Goal: Task Accomplishment & Management: Complete application form

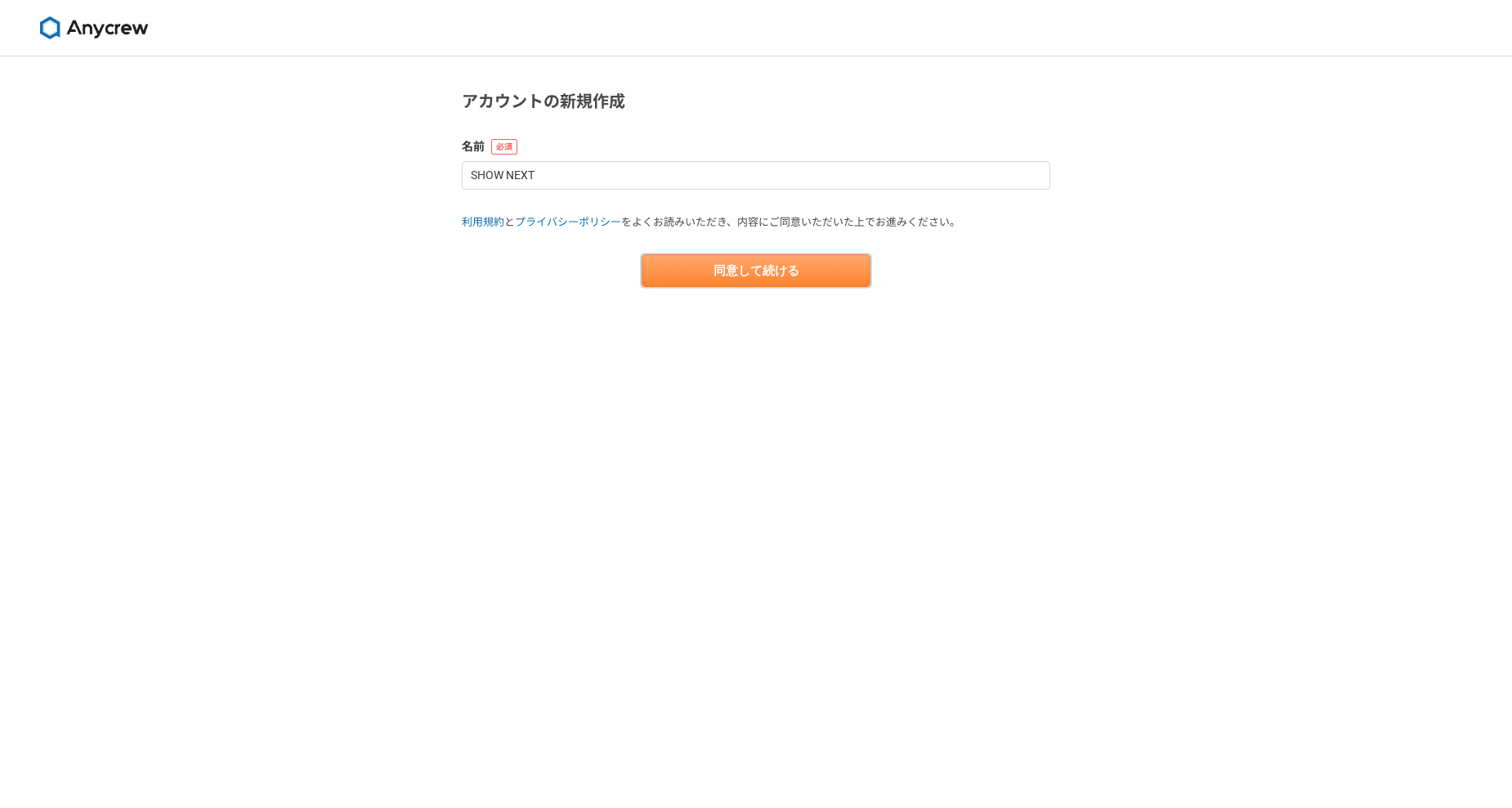
click at [749, 260] on button "同意して続ける" at bounding box center [756, 271] width 229 height 32
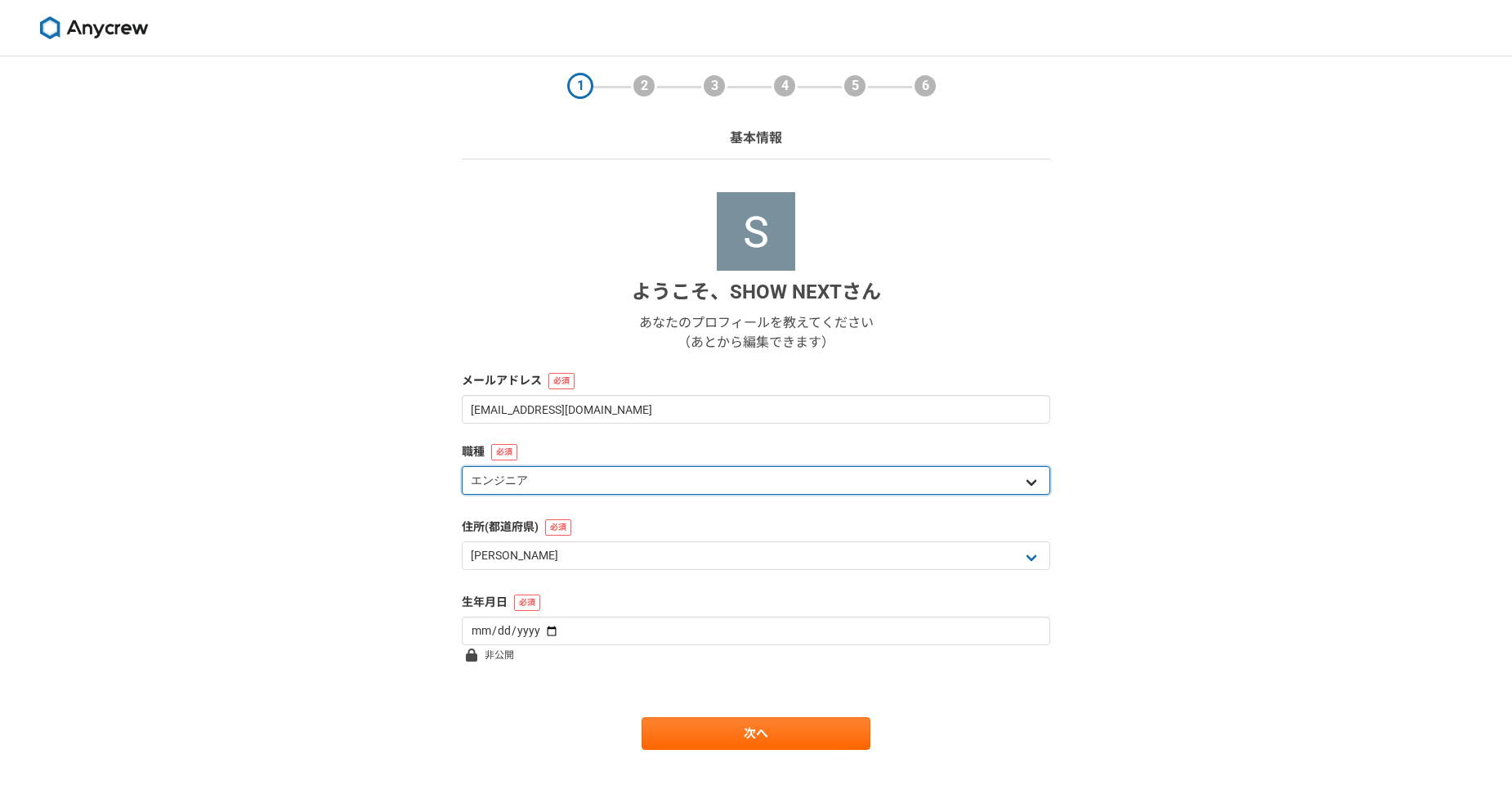
drag, startPoint x: 972, startPoint y: 484, endPoint x: 972, endPoint y: 498, distance: 14.0
click at [972, 498] on div "エンジニア デザイナー ライター 営業 マーケティング 企画・事業開発 バックオフィス その他" at bounding box center [756, 482] width 589 height 32
click at [967, 483] on select "エンジニア デザイナー ライター 営業 マーケティング 企画・事業開発 バックオフィス その他" at bounding box center [756, 480] width 589 height 29
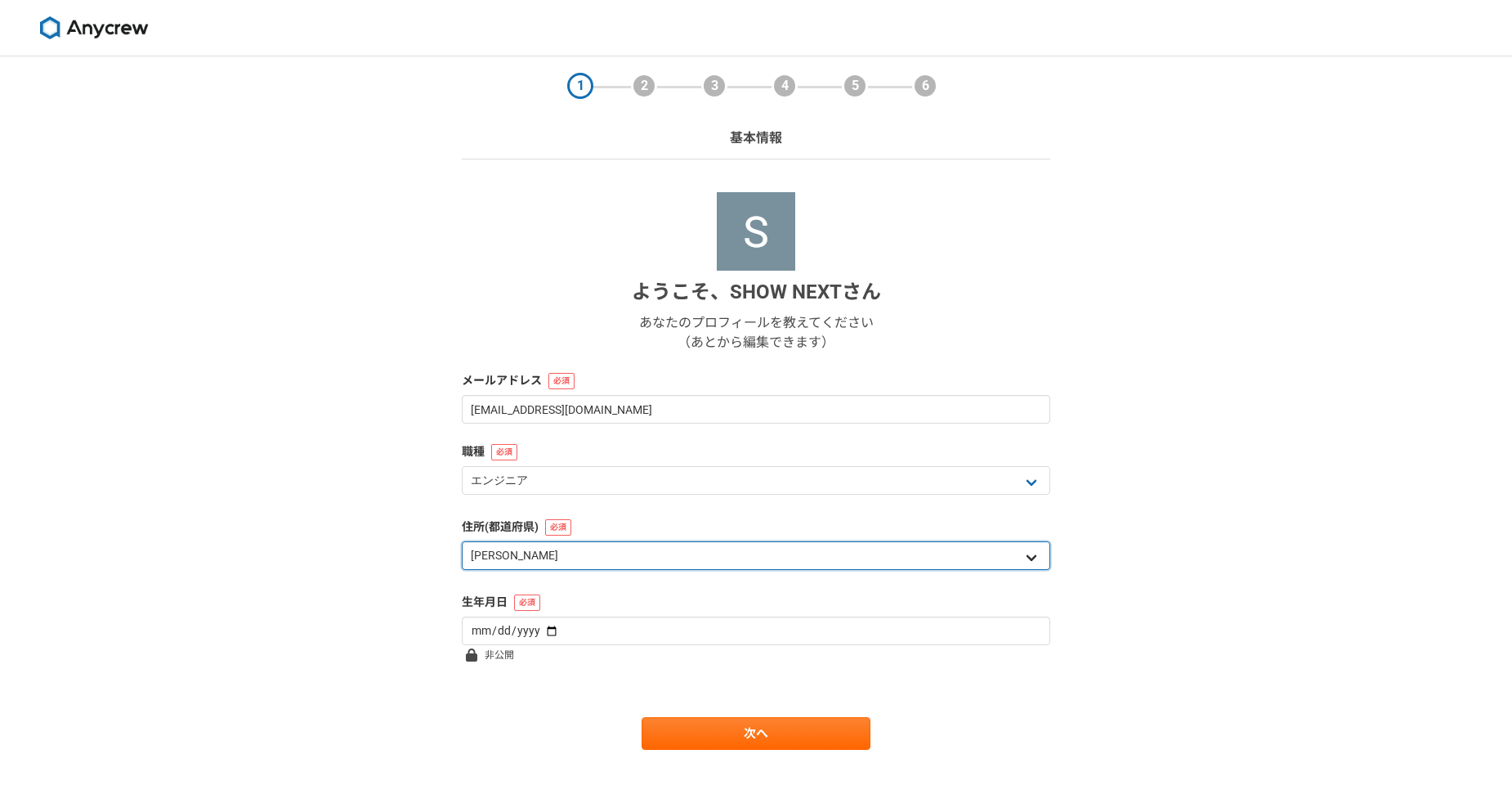
click at [897, 570] on select "北海道 [GEOGRAPHIC_DATA] [GEOGRAPHIC_DATA] [PERSON_NAME][GEOGRAPHIC_DATA] [PERSON_…" at bounding box center [756, 556] width 589 height 29
select select "42"
click at [462, 541] on select "北海道 [GEOGRAPHIC_DATA] [GEOGRAPHIC_DATA] [PERSON_NAME][GEOGRAPHIC_DATA] [PERSON_…" at bounding box center [756, 556] width 589 height 29
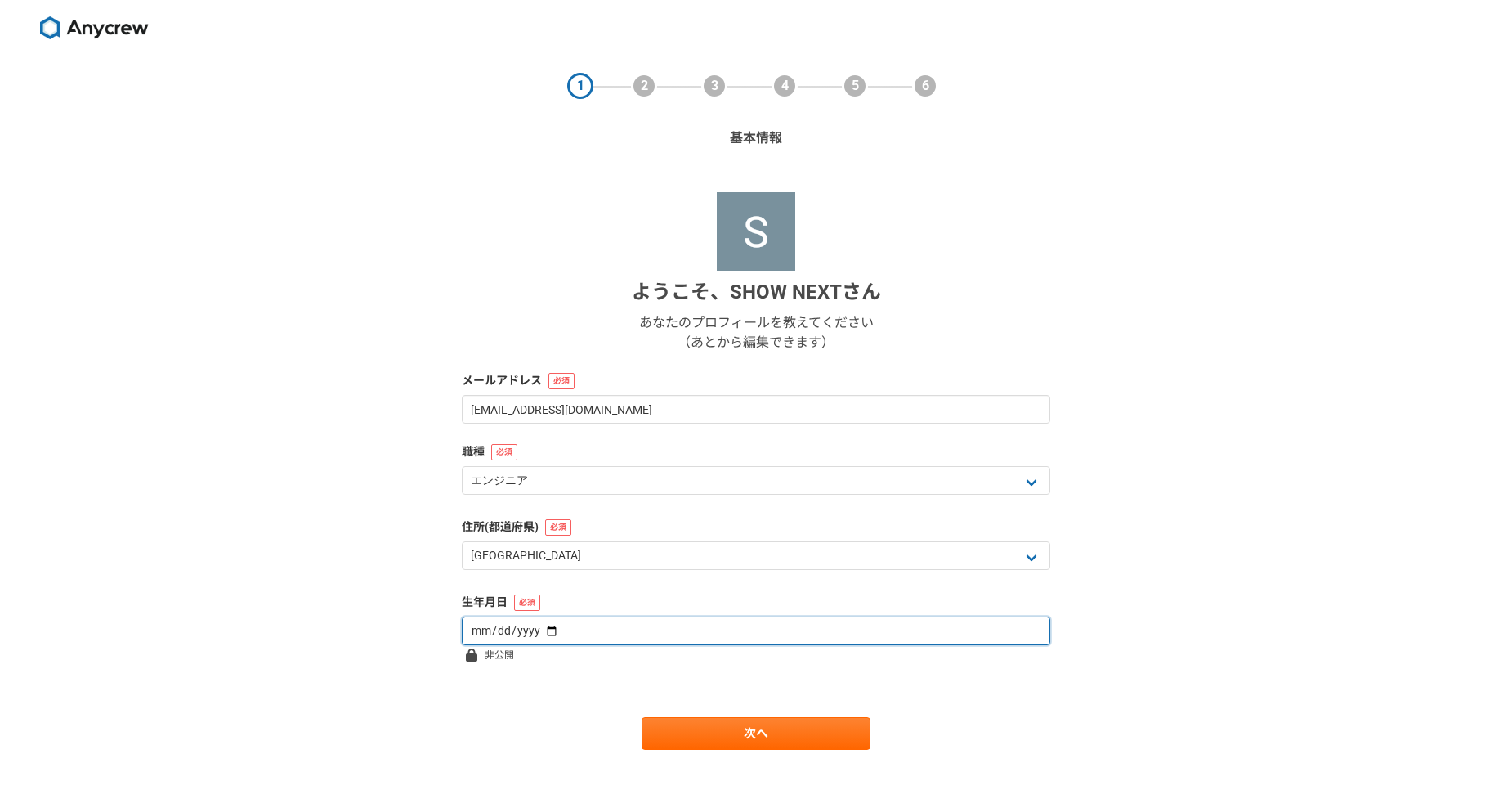
click at [587, 634] on input "date" at bounding box center [756, 631] width 589 height 29
click at [551, 631] on input "date" at bounding box center [756, 631] width 589 height 29
type input "[DATE]"
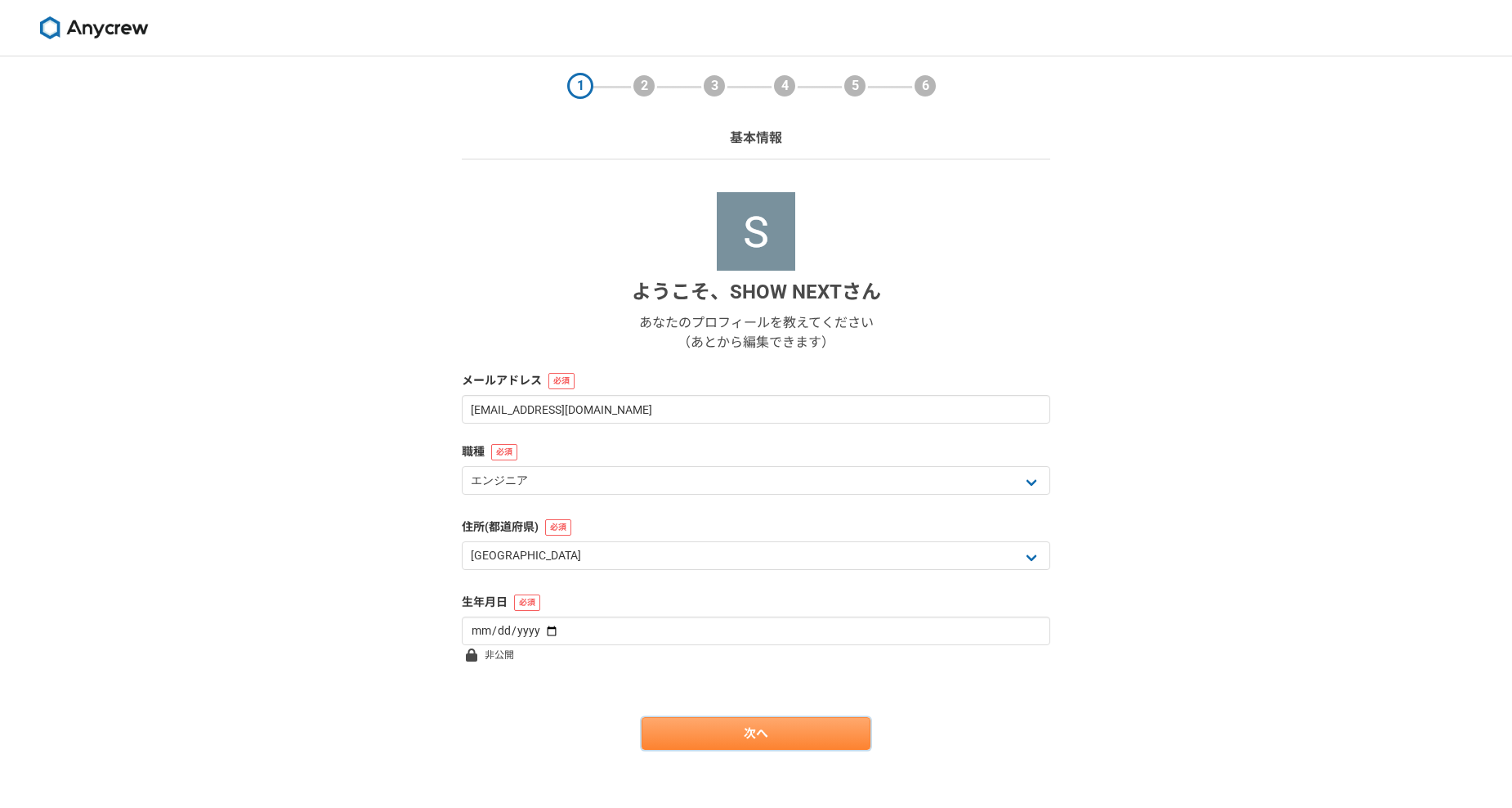
click at [714, 738] on link "次へ" at bounding box center [756, 734] width 229 height 32
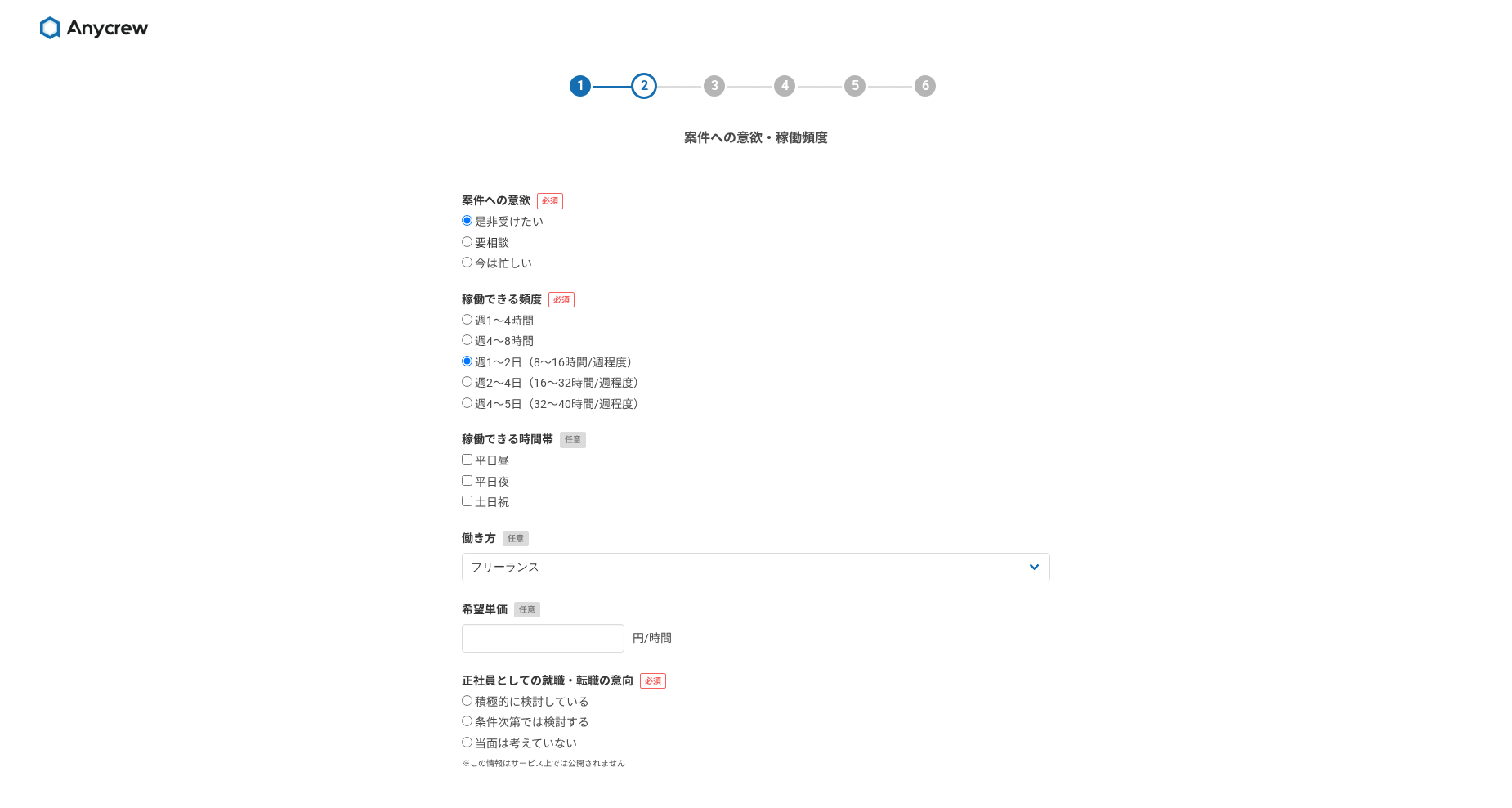
click at [482, 245] on label "要相談" at bounding box center [486, 243] width 48 height 14
click at [473, 245] on input "要相談" at bounding box center [467, 241] width 10 height 10
radio input "true"
click at [487, 260] on label "今は忙しい" at bounding box center [497, 263] width 71 height 14
click at [473, 260] on input "今は忙しい" at bounding box center [467, 261] width 10 height 10
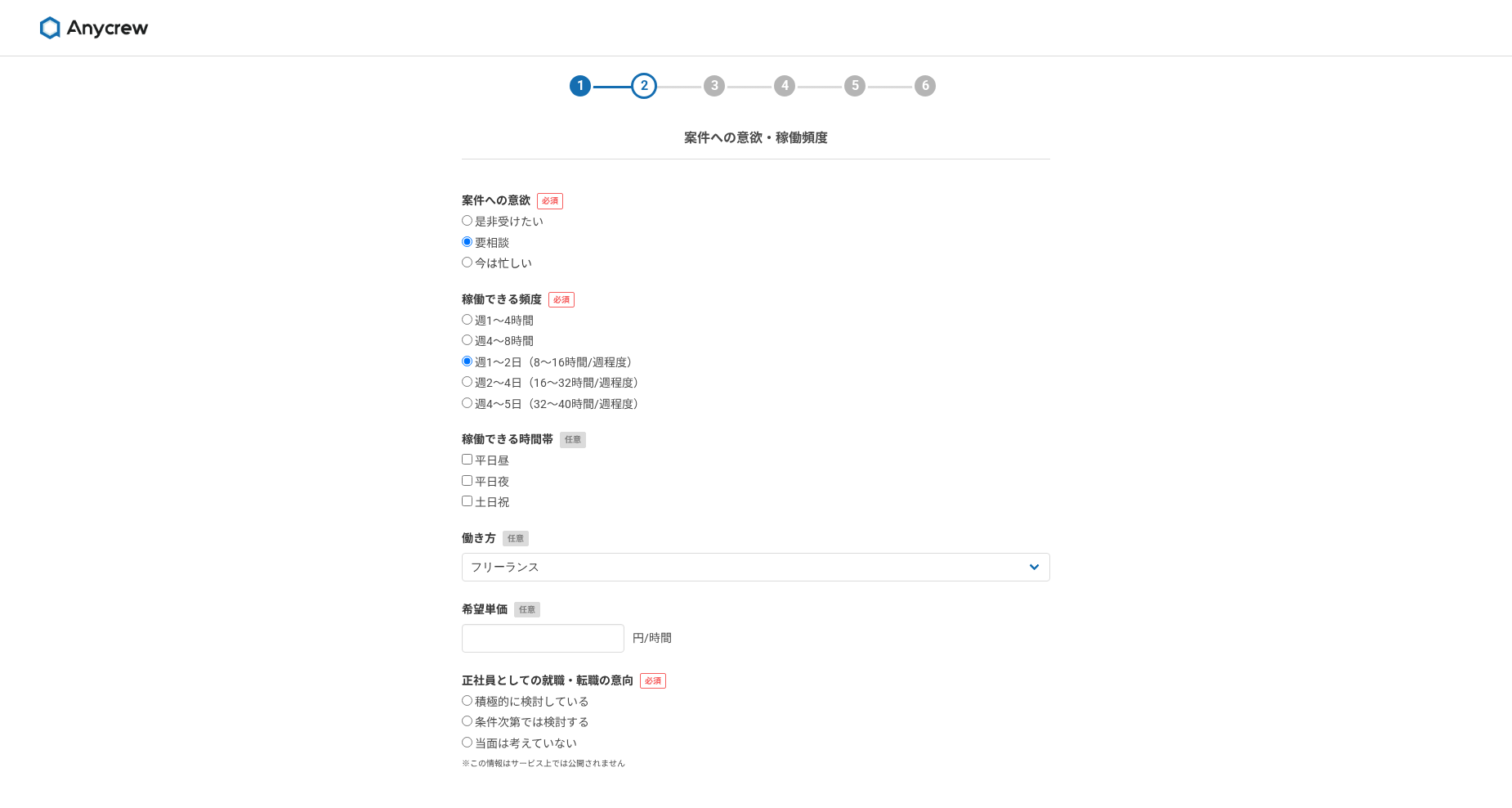
radio input "true"
click at [494, 250] on label "要相談" at bounding box center [486, 243] width 48 height 14
click at [473, 247] on input "要相談" at bounding box center [467, 241] width 10 height 10
radio input "true"
click at [514, 268] on label "今は忙しい" at bounding box center [497, 263] width 71 height 14
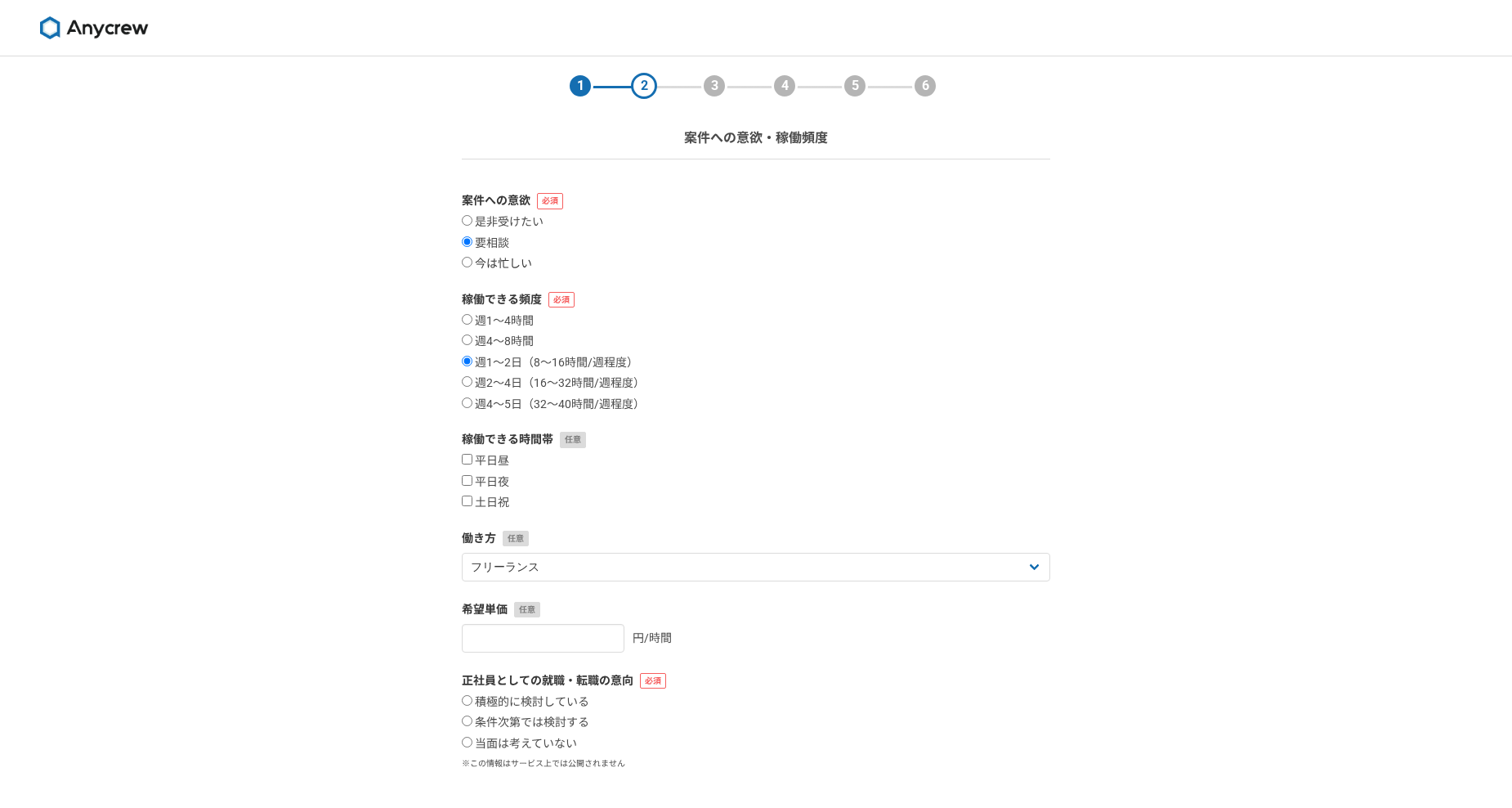
click at [473, 268] on input "今は忙しい" at bounding box center [467, 261] width 10 height 10
radio input "true"
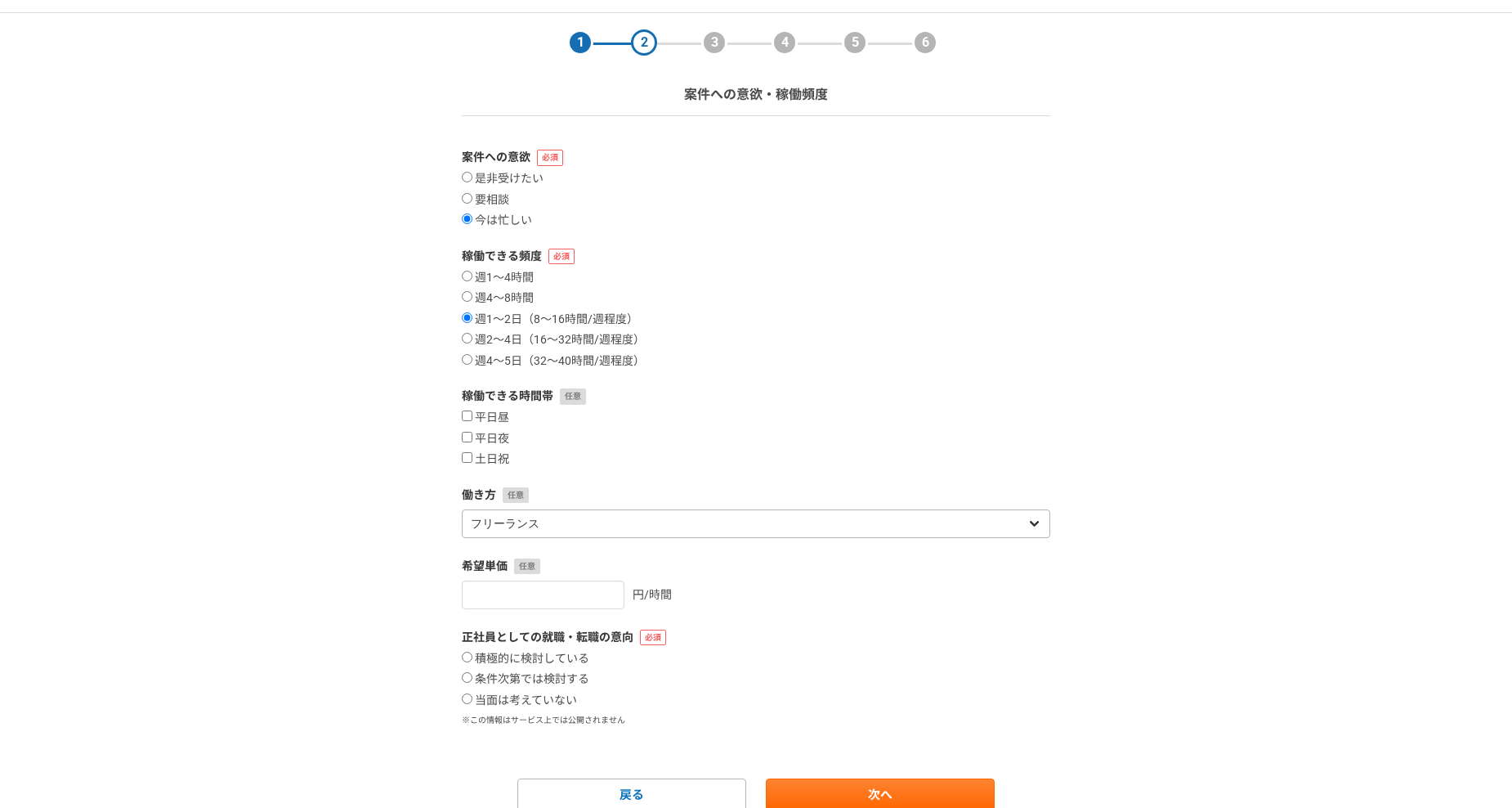
scroll to position [82, 0]
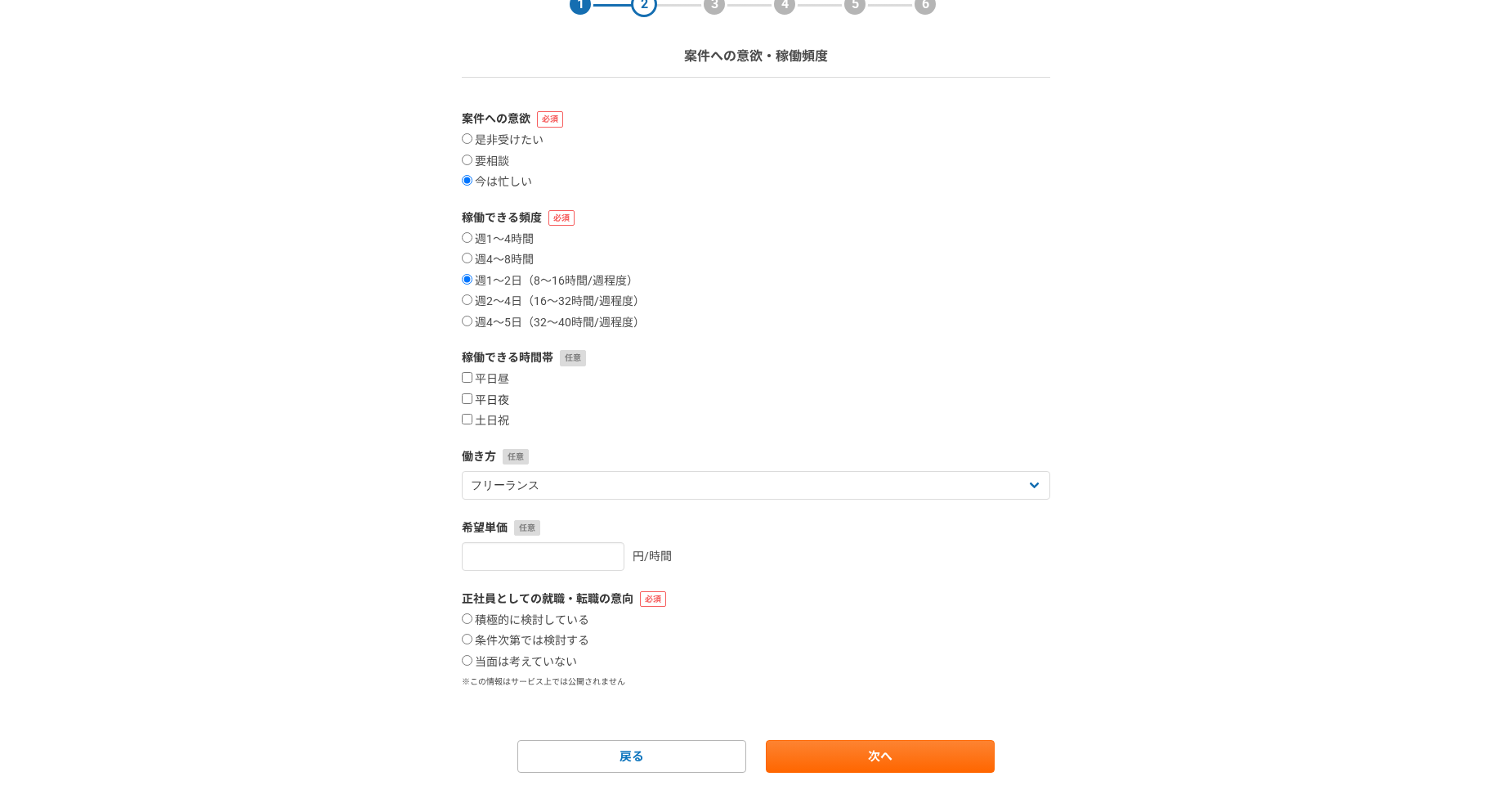
click at [494, 397] on label "平日夜" at bounding box center [486, 400] width 48 height 14
click at [473, 397] on input "平日夜" at bounding box center [467, 398] width 10 height 10
checkbox input "true"
click at [495, 413] on div "平日昼 平日夜 土日祝" at bounding box center [756, 399] width 589 height 56
click at [495, 423] on label "土日祝" at bounding box center [486, 420] width 48 height 14
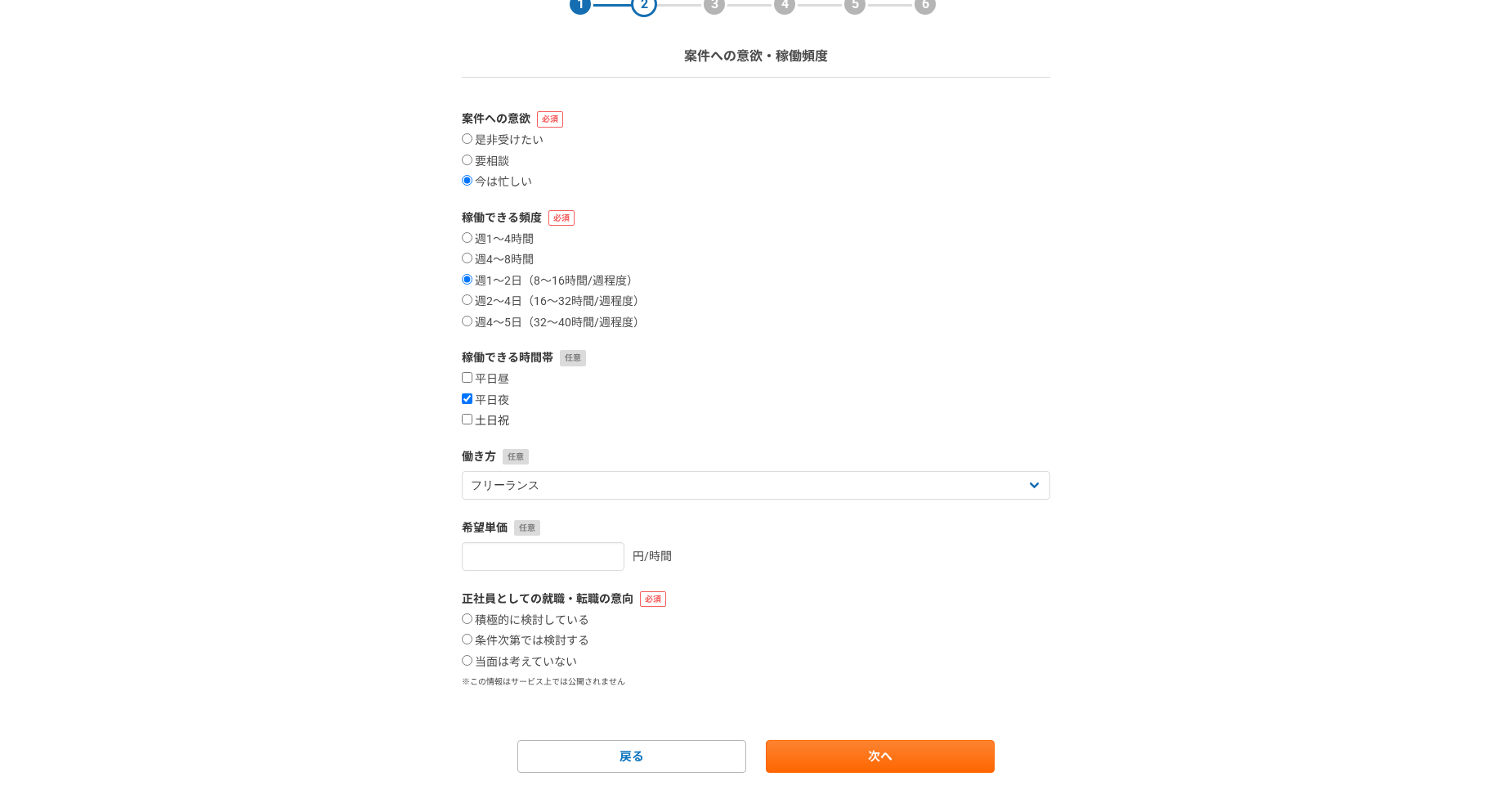
click at [473, 423] on input "土日祝" at bounding box center [467, 418] width 10 height 10
checkbox input "true"
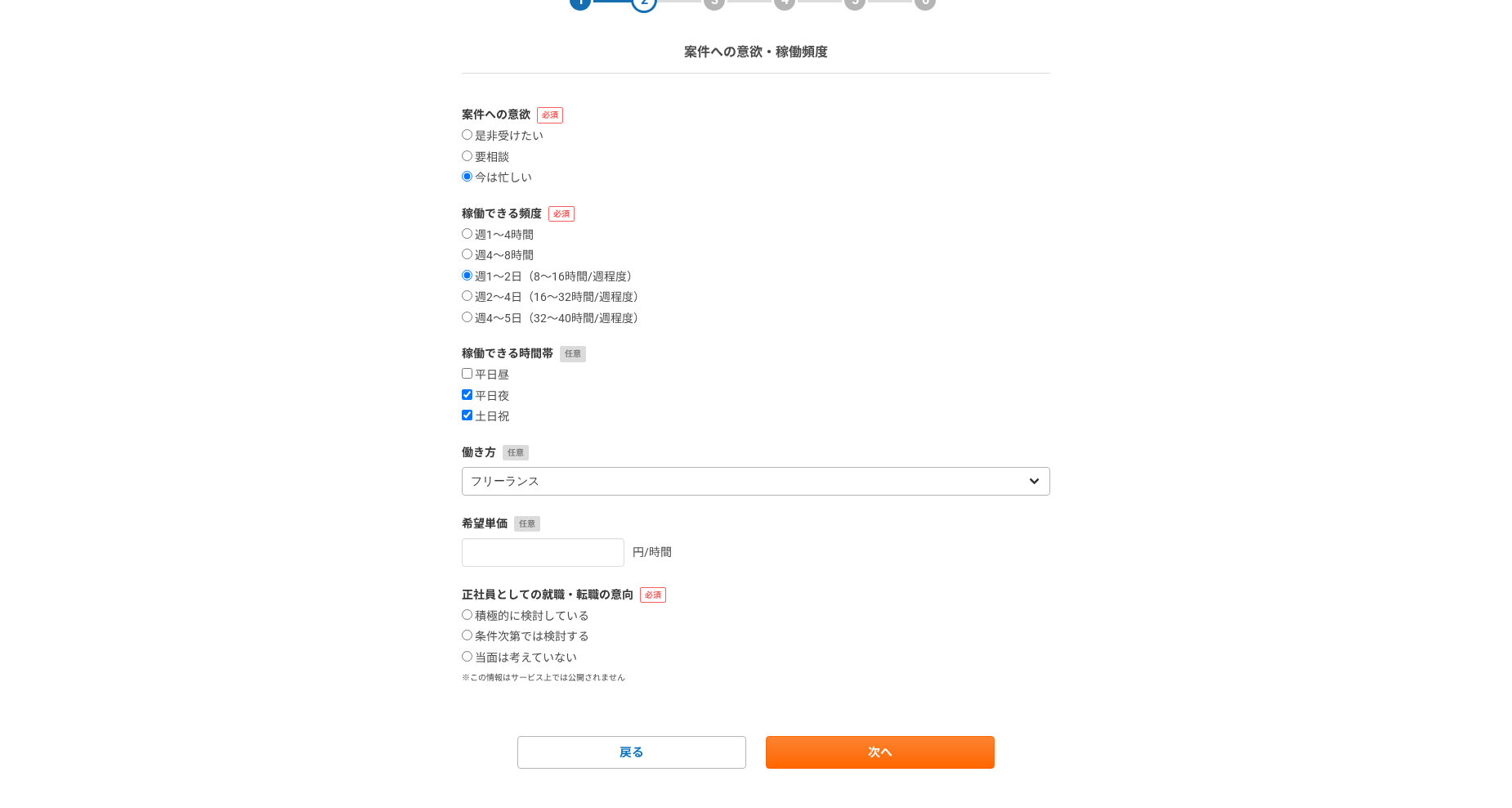
scroll to position [112, 0]
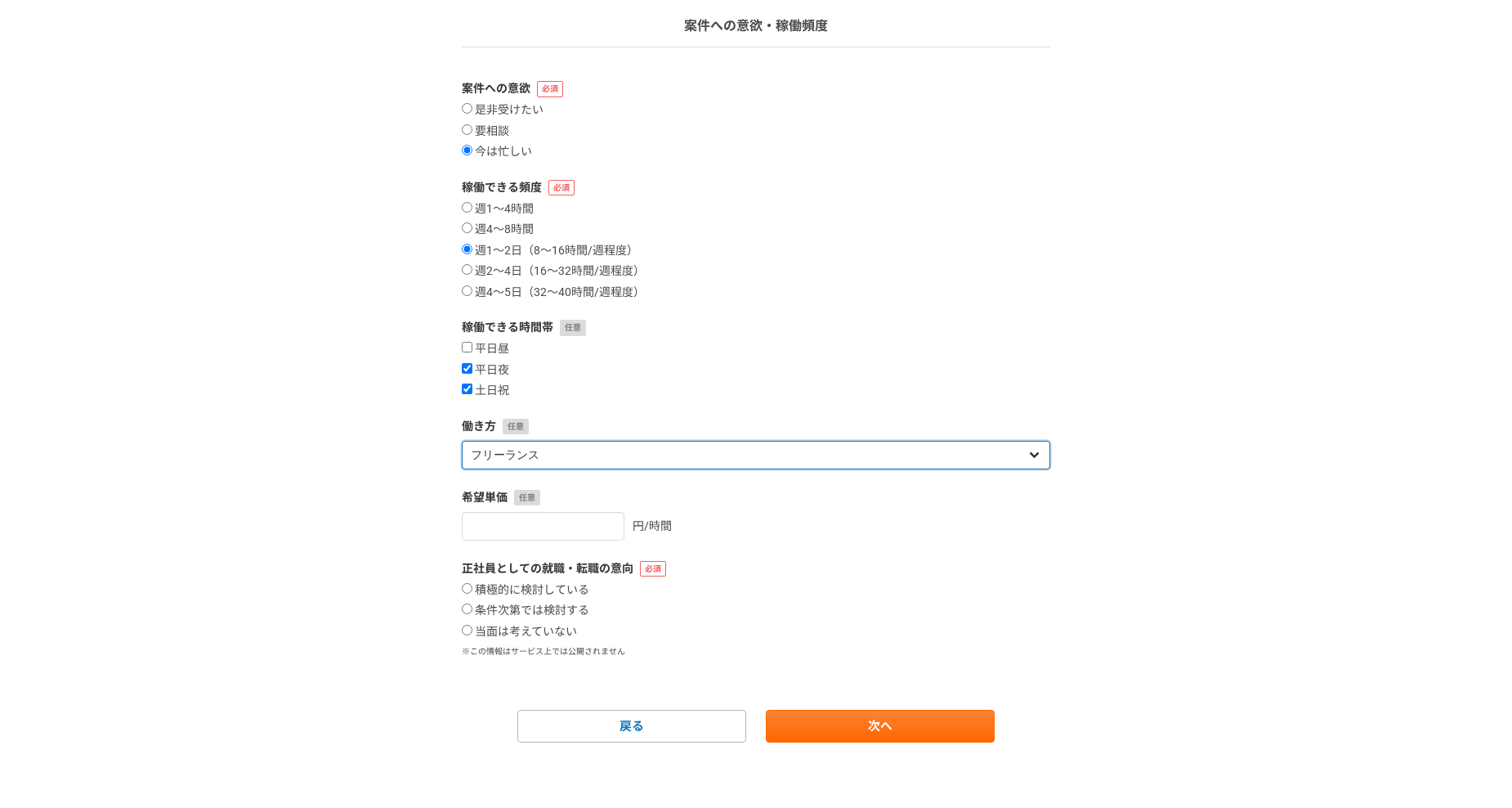
click at [599, 454] on select "フリーランス 副業 その他" at bounding box center [756, 455] width 589 height 29
select select "sidejob"
click at [462, 441] on select "フリーランス 副業 その他" at bounding box center [756, 455] width 589 height 29
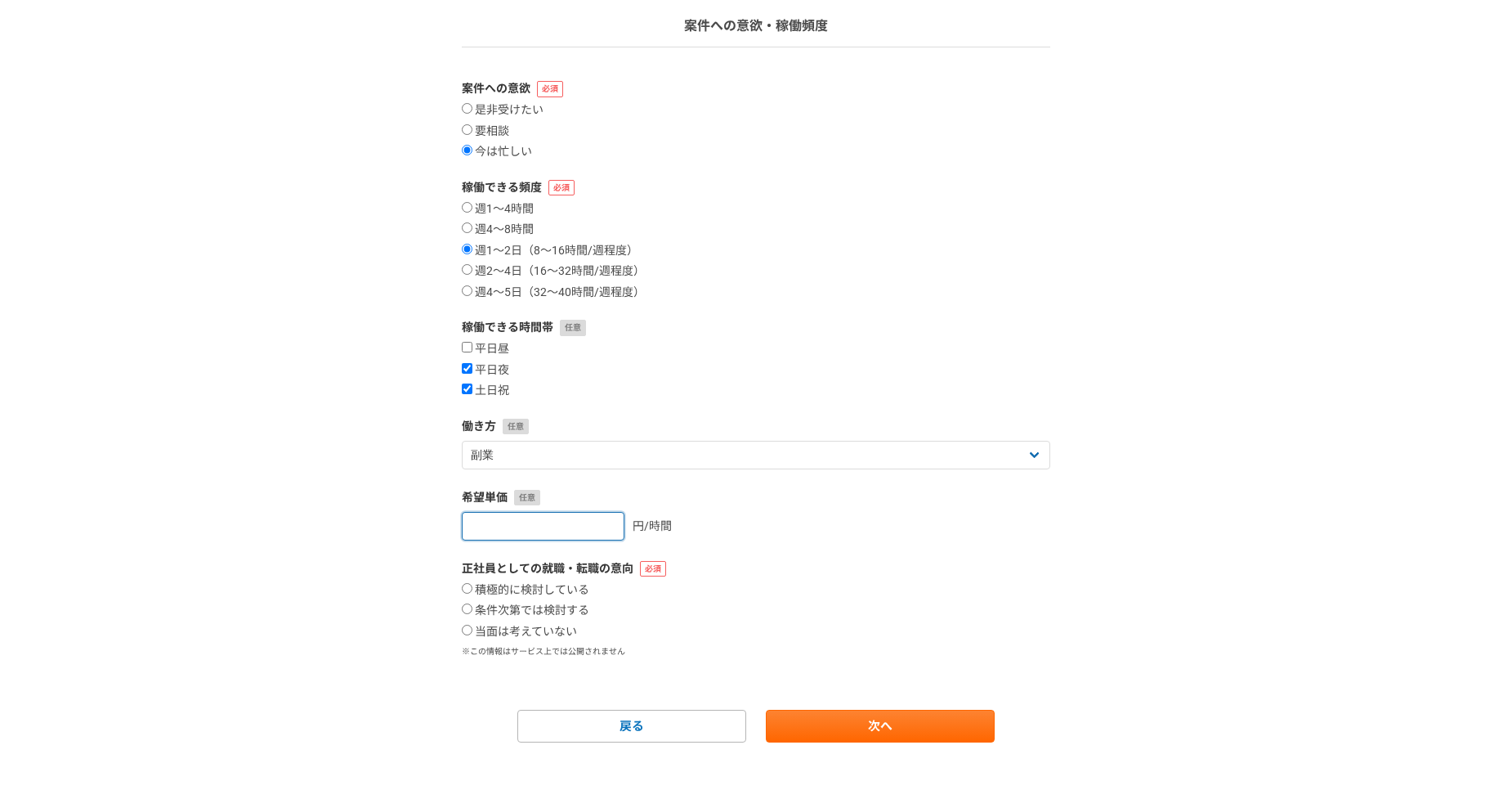
drag, startPoint x: 545, startPoint y: 523, endPoint x: 562, endPoint y: 523, distance: 17.0
click at [545, 523] on input "number" at bounding box center [543, 526] width 163 height 29
drag, startPoint x: 589, startPoint y: 523, endPoint x: 601, endPoint y: 524, distance: 12.0
click at [600, 524] on input "1" at bounding box center [543, 526] width 163 height 29
click at [596, 523] on input "2" at bounding box center [543, 526] width 163 height 29
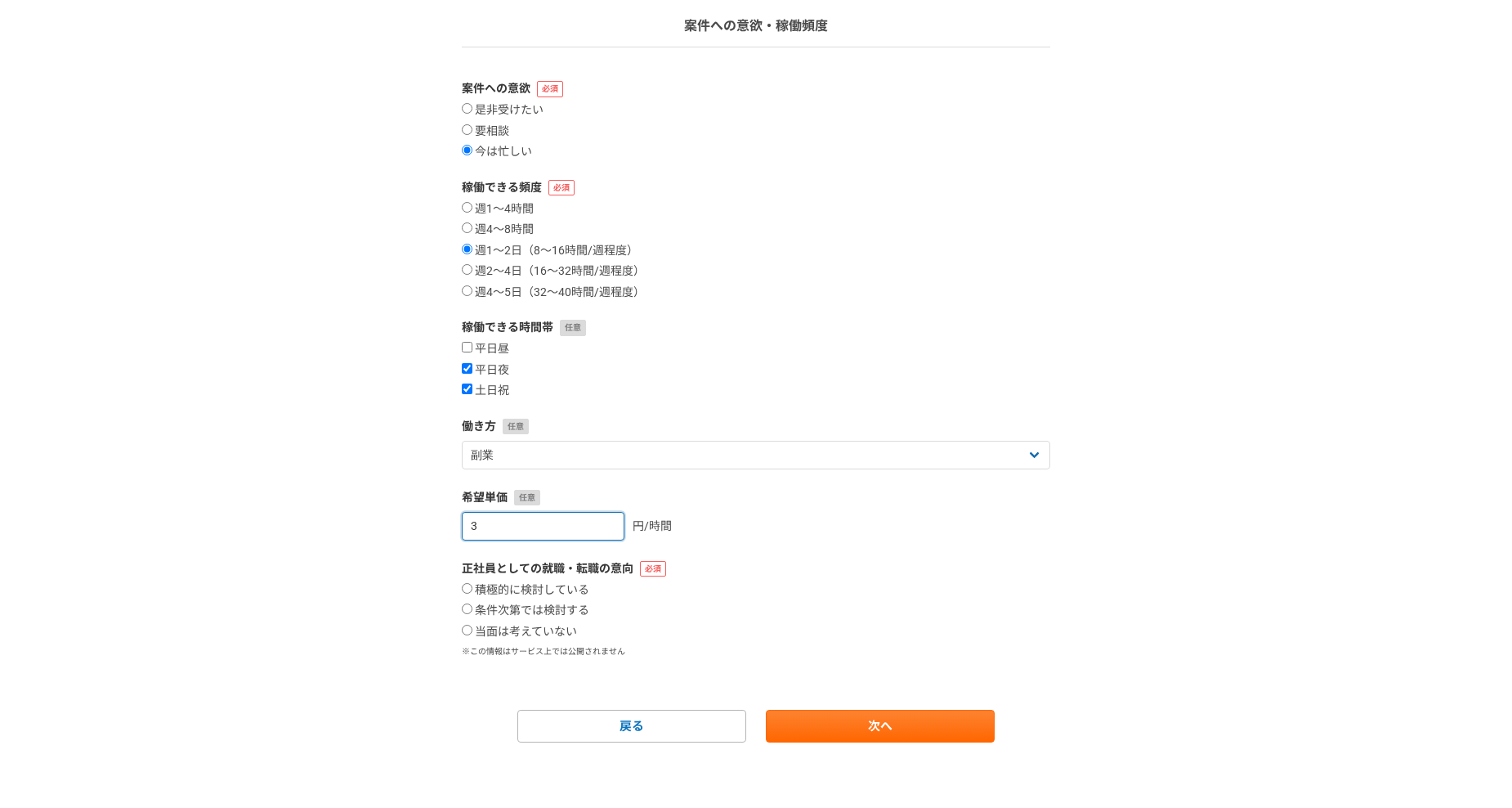
type input "3"
click at [596, 523] on input "3" at bounding box center [543, 526] width 163 height 29
click at [549, 533] on input "3" at bounding box center [543, 526] width 163 height 29
type input "1"
type input "[DATE]"
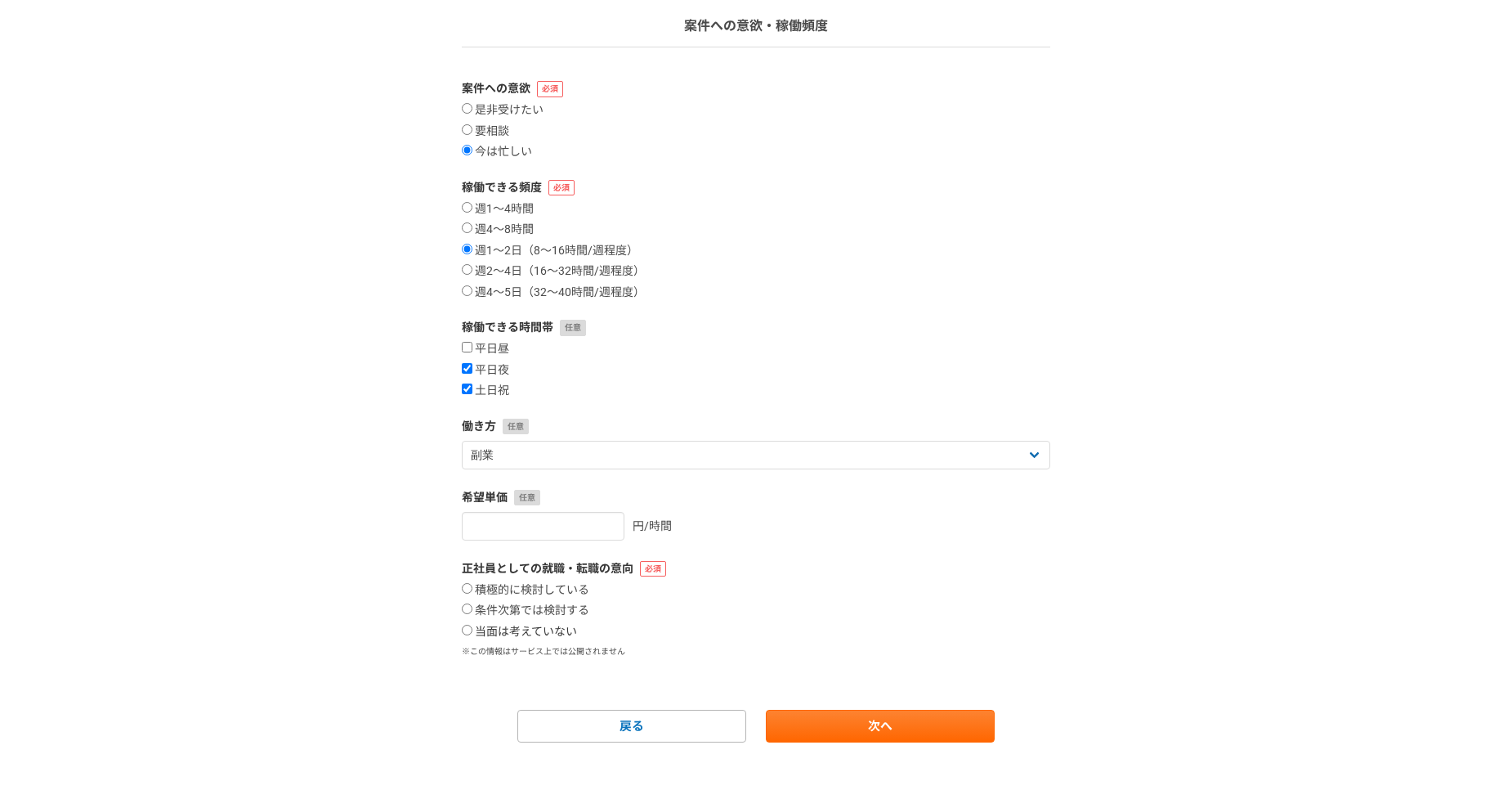
click at [493, 634] on label "当面は考えていない" at bounding box center [519, 632] width 115 height 14
click at [473, 634] on input "当面は考えていない" at bounding box center [467, 630] width 10 height 10
radio input "true"
click at [923, 736] on link "次へ" at bounding box center [880, 726] width 229 height 32
select select
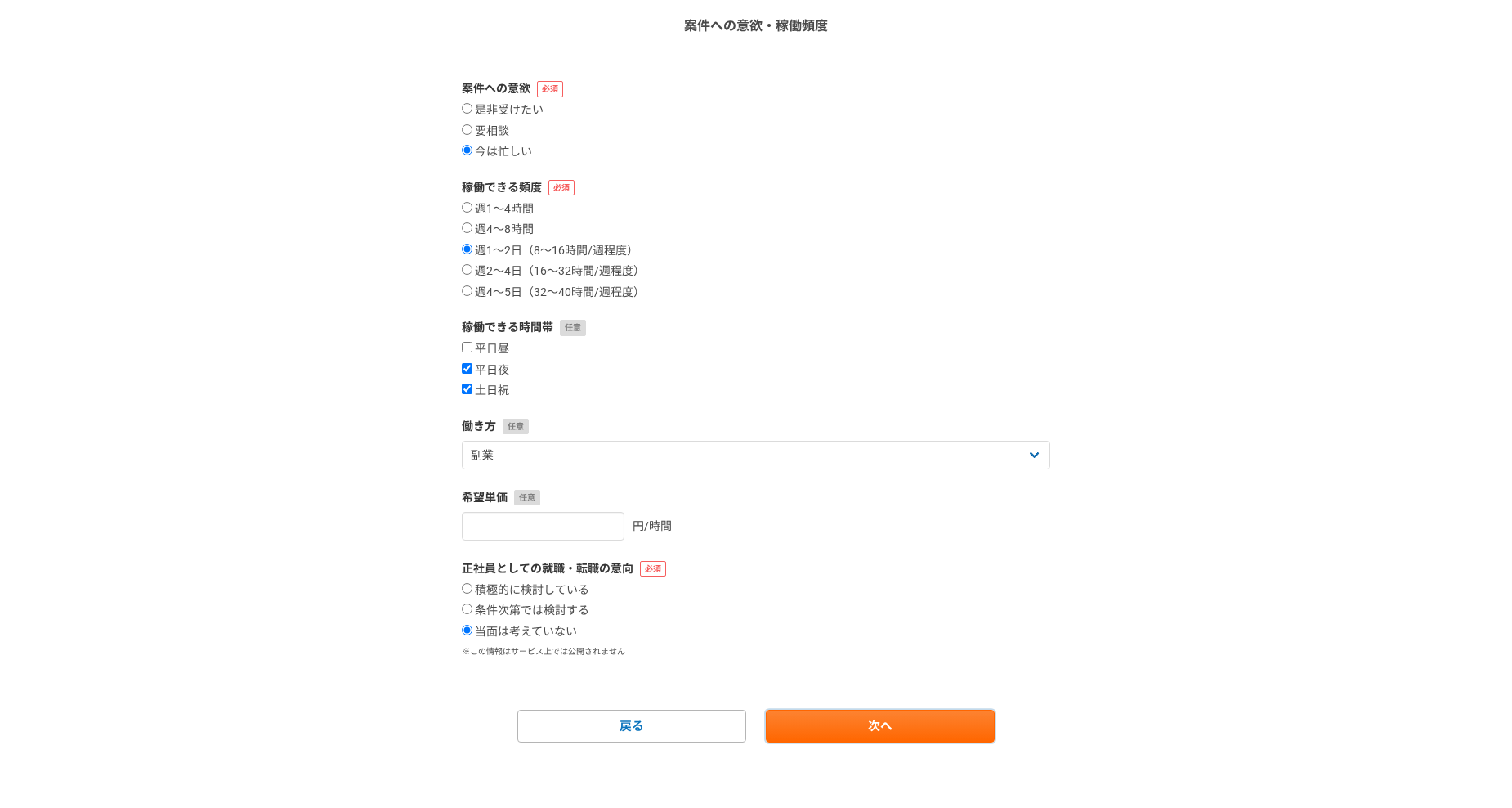
select select
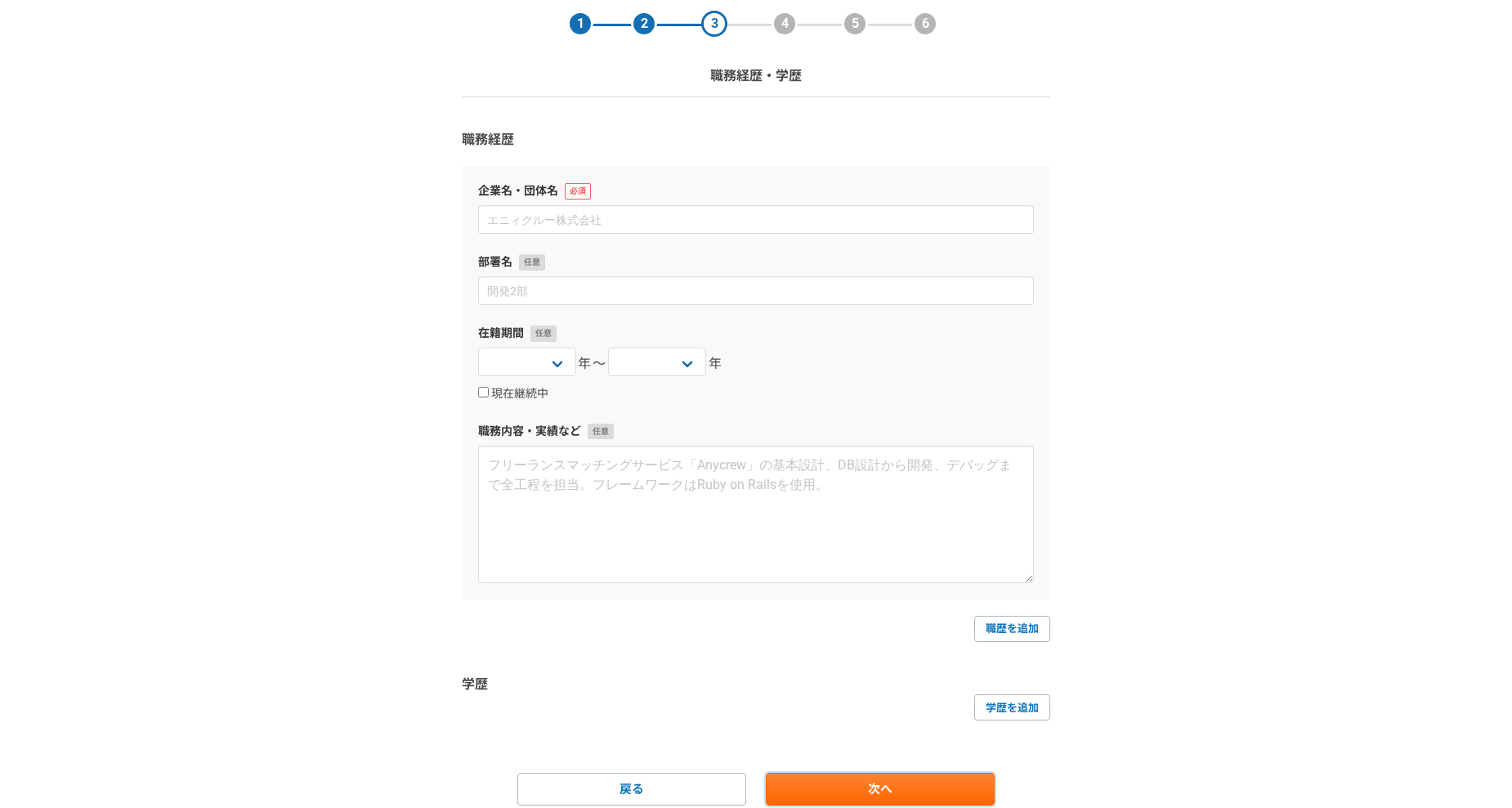
scroll to position [125, 0]
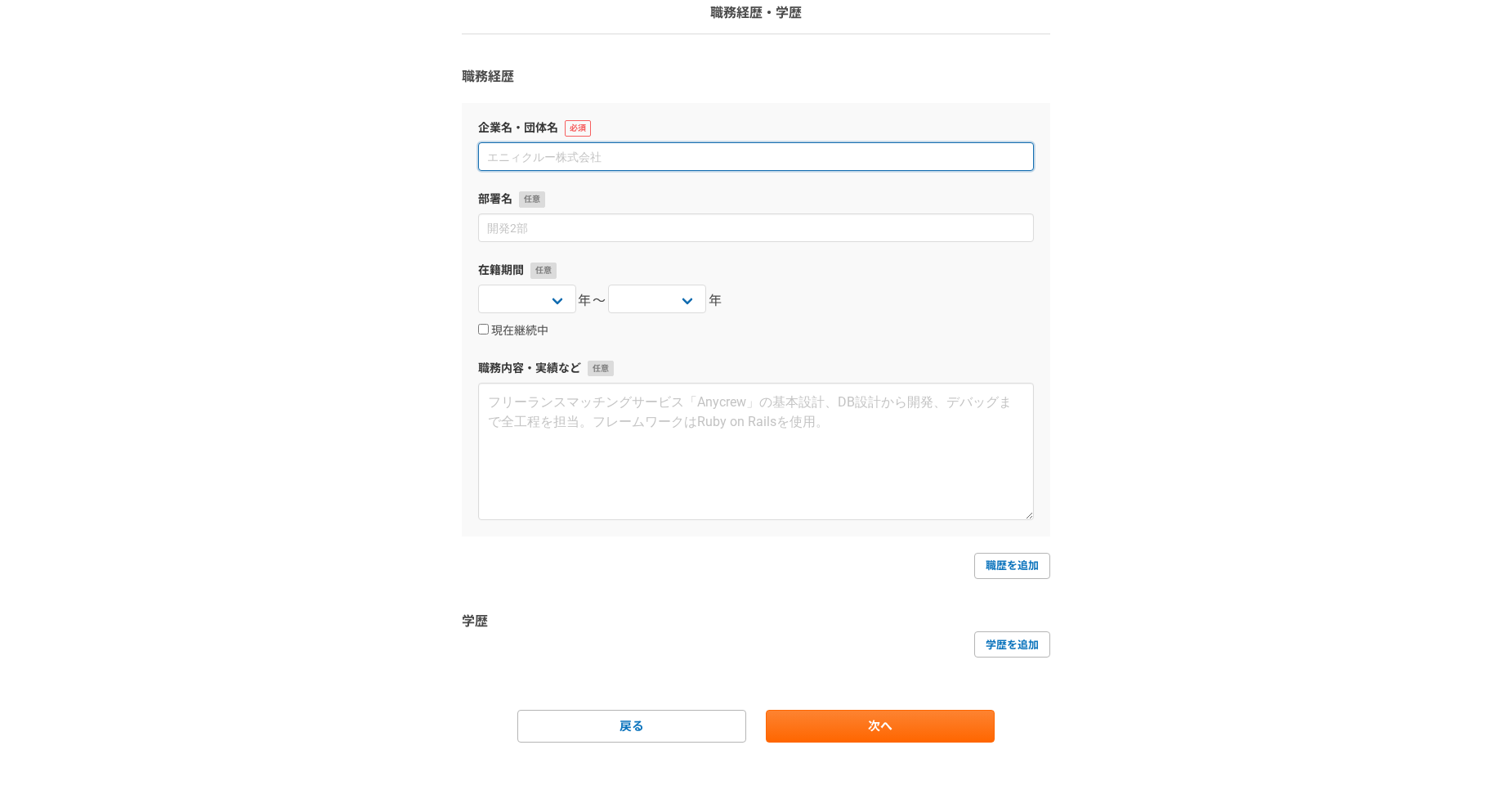
click at [636, 170] on input at bounding box center [756, 156] width 556 height 29
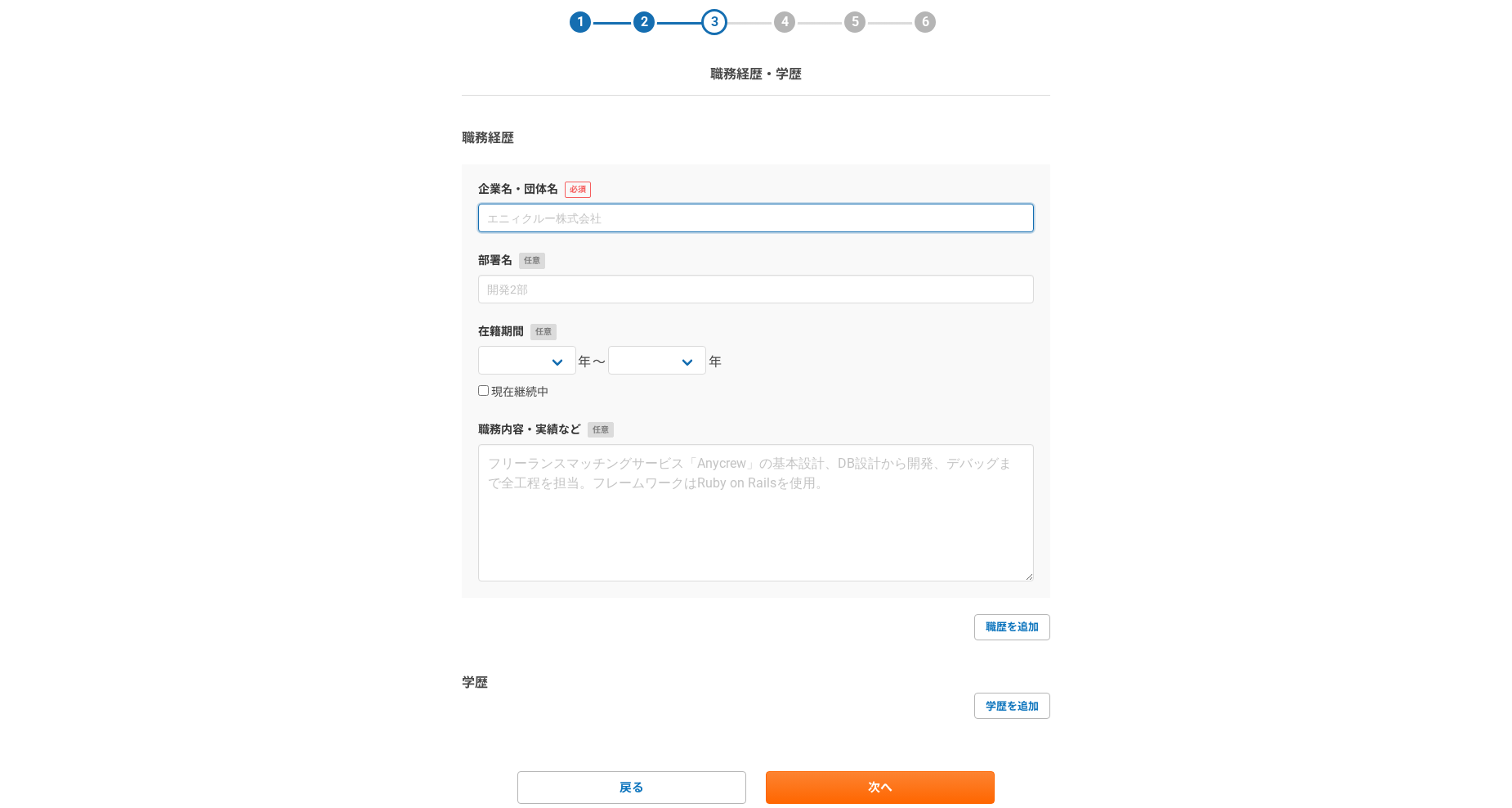
scroll to position [0, 0]
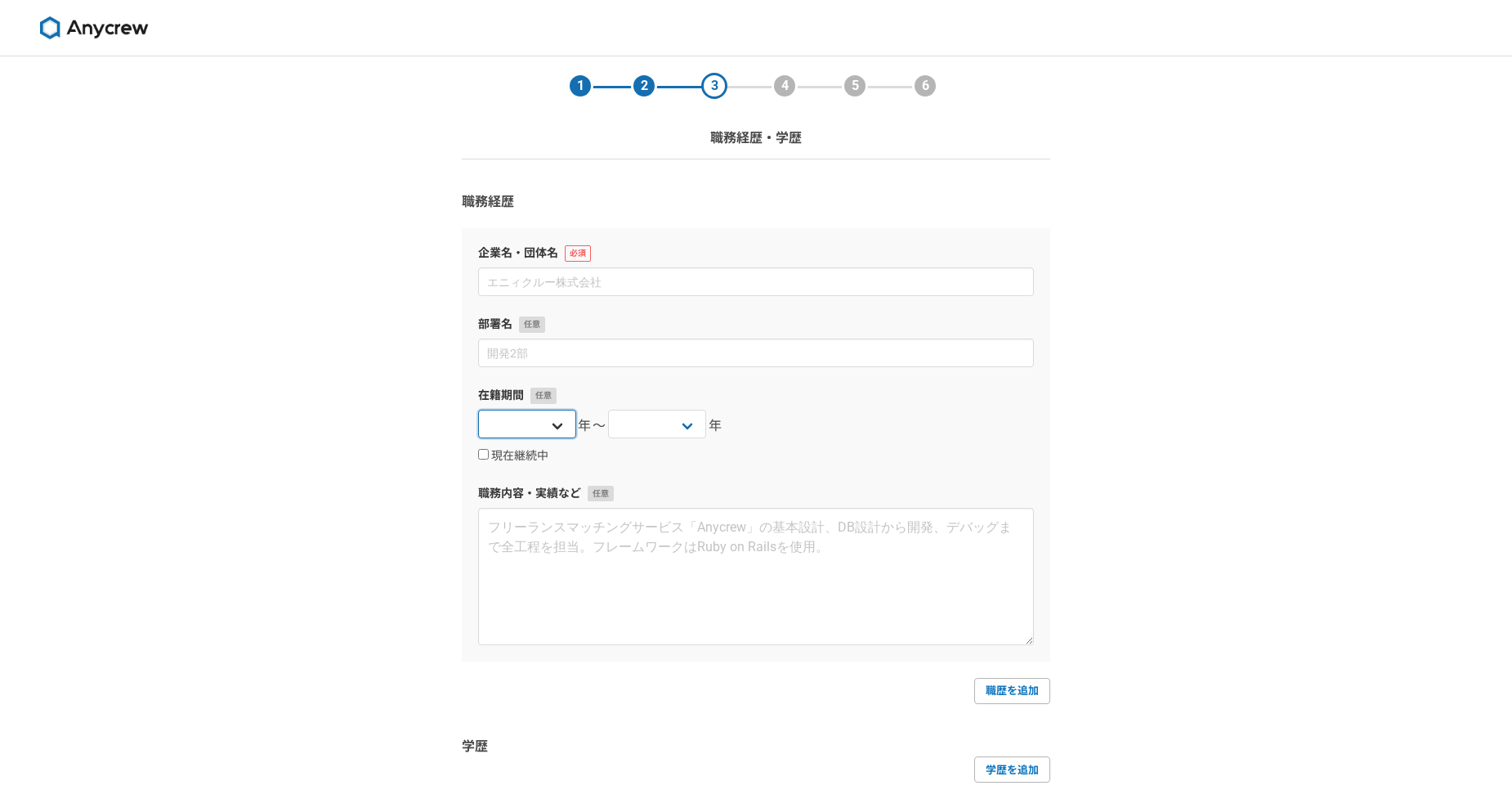
click at [544, 425] on select "[DATE] [DATE] [DATE] [DATE] [DATE] [DATE] [DATE] [DATE] [DATE] [DATE] [DATE] [D…" at bounding box center [527, 424] width 98 height 29
select select "2021"
click at [478, 410] on select "[DATE] [DATE] [DATE] [DATE] [DATE] [DATE] [DATE] [DATE] [DATE] [DATE] [DATE] [D…" at bounding box center [527, 424] width 98 height 29
click at [505, 456] on label "現在継続中" at bounding box center [514, 455] width 71 height 14
click at [489, 456] on input "現在継続中" at bounding box center [483, 454] width 10 height 10
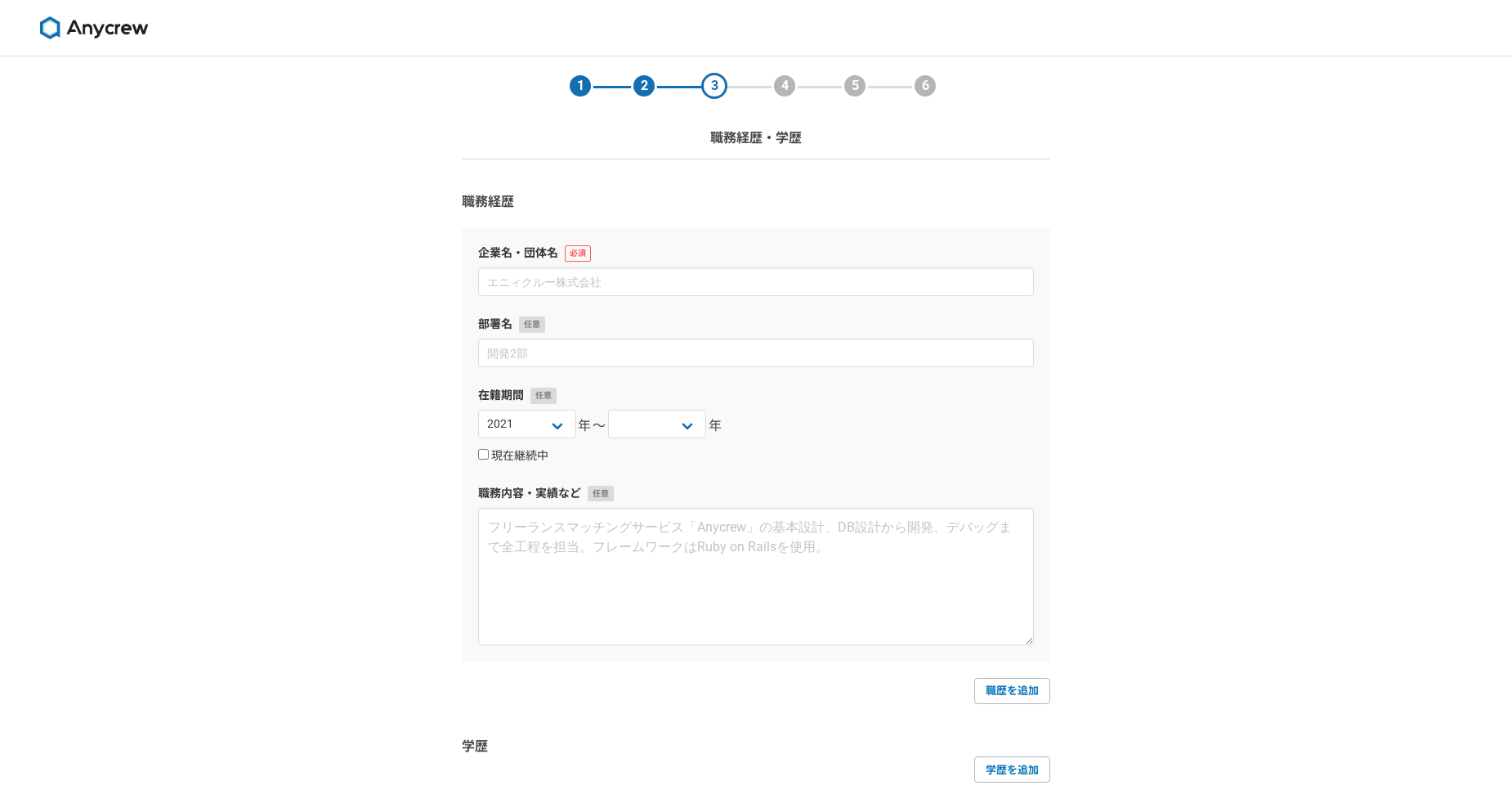
checkbox input "true"
click at [559, 272] on input at bounding box center [756, 282] width 556 height 29
type input "アウトソーシングテクノロジー"
type input "機電事業本部"
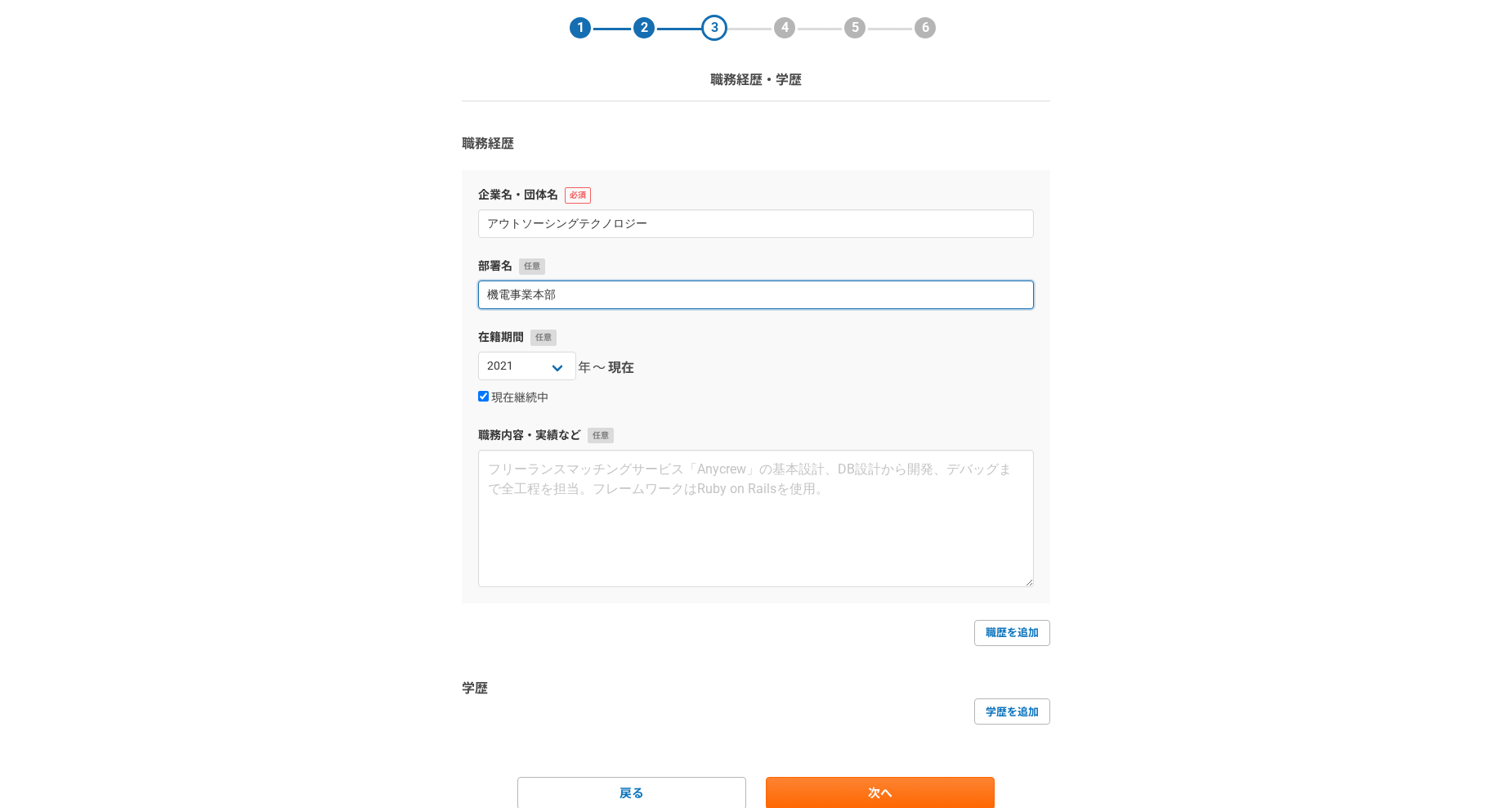
scroll to position [125, 0]
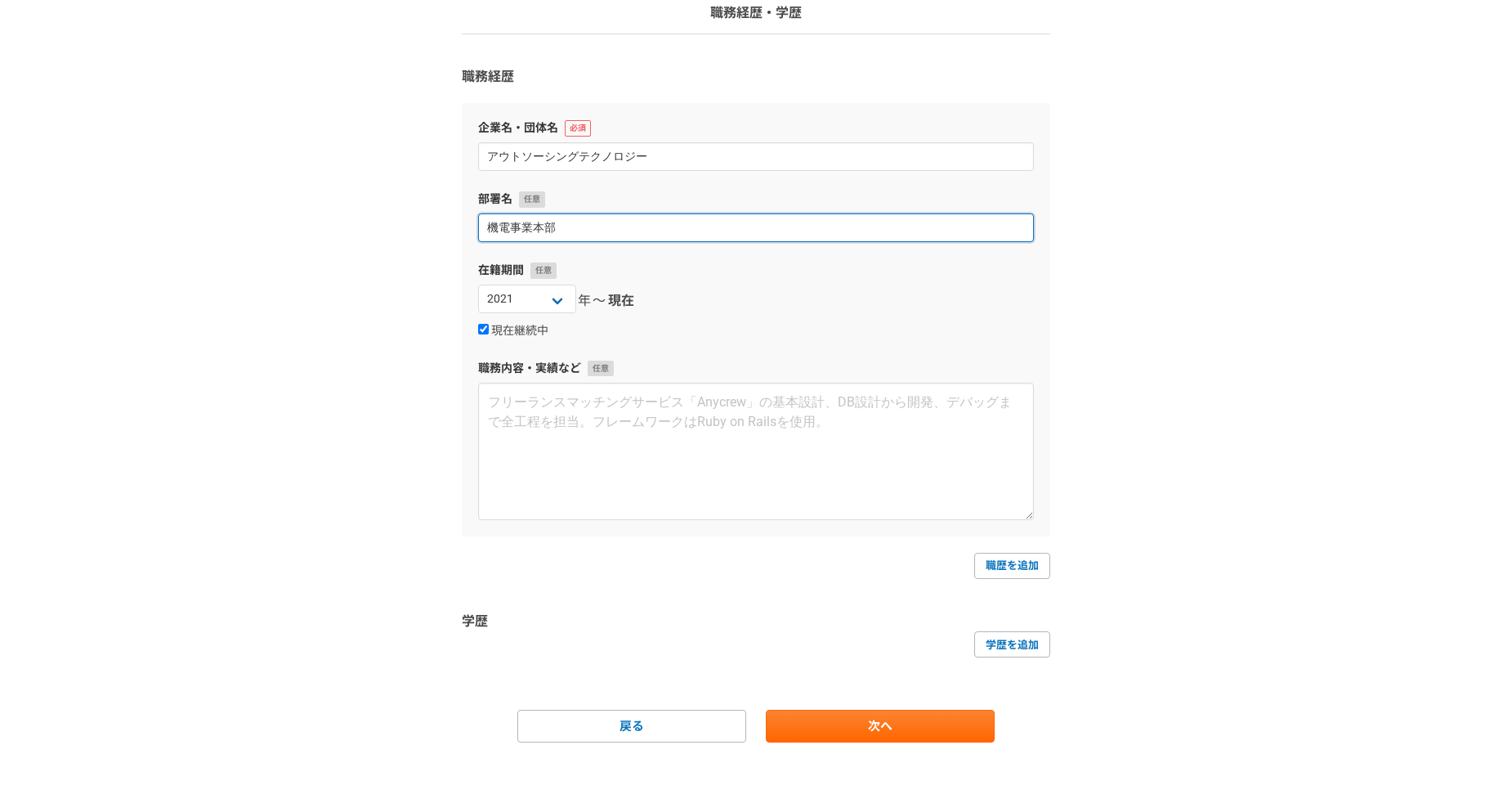
drag, startPoint x: 608, startPoint y: 226, endPoint x: 224, endPoint y: 212, distance: 384.3
click at [224, 212] on div "1 2 3 4 5 6 職務経歴・学歴 職務経歴 企業名・団体名 アウトソーシングテクノロジー 部署名 機電事業本部 在籍期間 [DATE] [DATE] […" at bounding box center [756, 370] width 1512 height 877
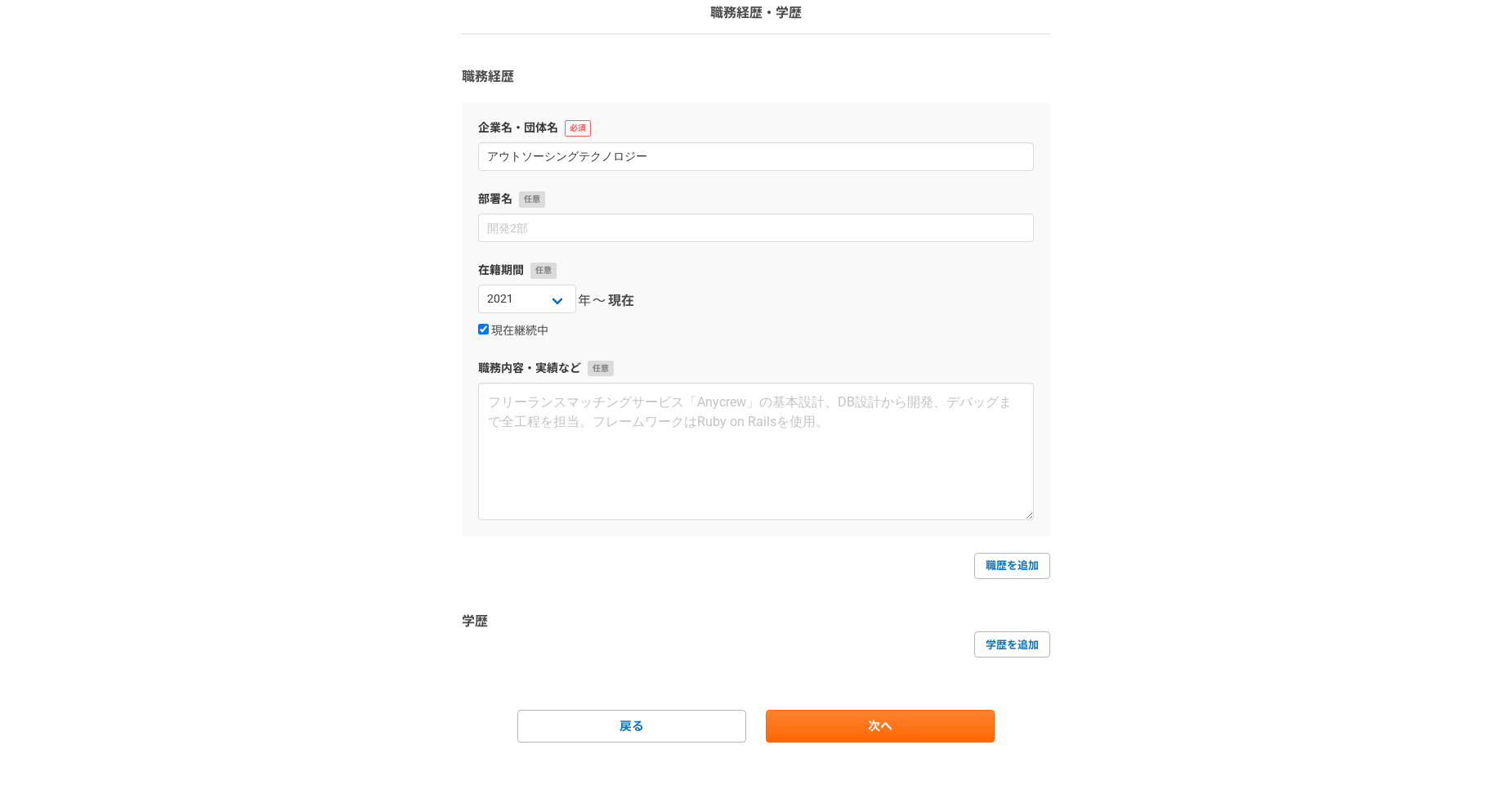
click at [495, 343] on div "企業名・団体名 アウトソーシングテクノロジー 部署名 在籍期間 [DATE] [DATE] [DATE] [DATE] [DATE] [DATE] [DATE…" at bounding box center [756, 319] width 589 height 433
click at [498, 326] on label "現在継続中" at bounding box center [514, 331] width 71 height 14
click at [489, 326] on input "現在継続中" at bounding box center [483, 329] width 10 height 10
checkbox input "false"
select select
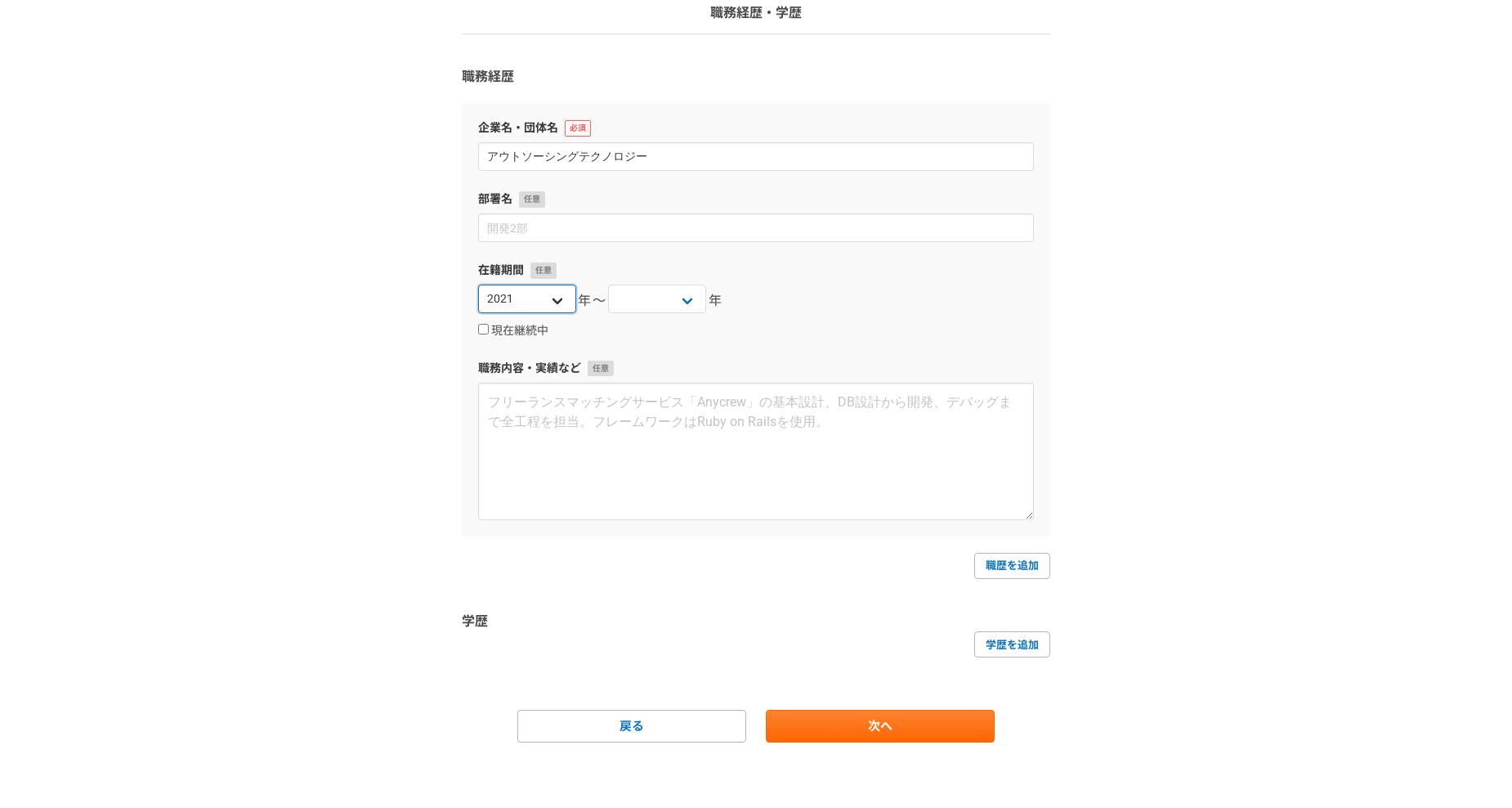
click at [527, 299] on select "[DATE] [DATE] [DATE] [DATE] [DATE] [DATE] [DATE] [DATE] [DATE] [DATE] [DATE] [D…" at bounding box center [527, 299] width 98 height 29
click at [534, 318] on div "在籍期間 [DATE] [DATE] [DATE] [DATE] [DATE] [DATE] [DATE] [DATE] [DATE] [DATE] [DAT…" at bounding box center [756, 301] width 556 height 78
click at [576, 313] on div "[DATE] [DATE] [DATE] [DATE] [DATE] [DATE] [DATE] [DATE] [DATE] [DATE] [DATE] [D…" at bounding box center [756, 301] width 556 height 32
click at [554, 296] on select "[DATE] [DATE] [DATE] [DATE] [DATE] [DATE] [DATE] [DATE] [DATE] [DATE] [DATE] [D…" at bounding box center [527, 299] width 98 height 29
select select "2025"
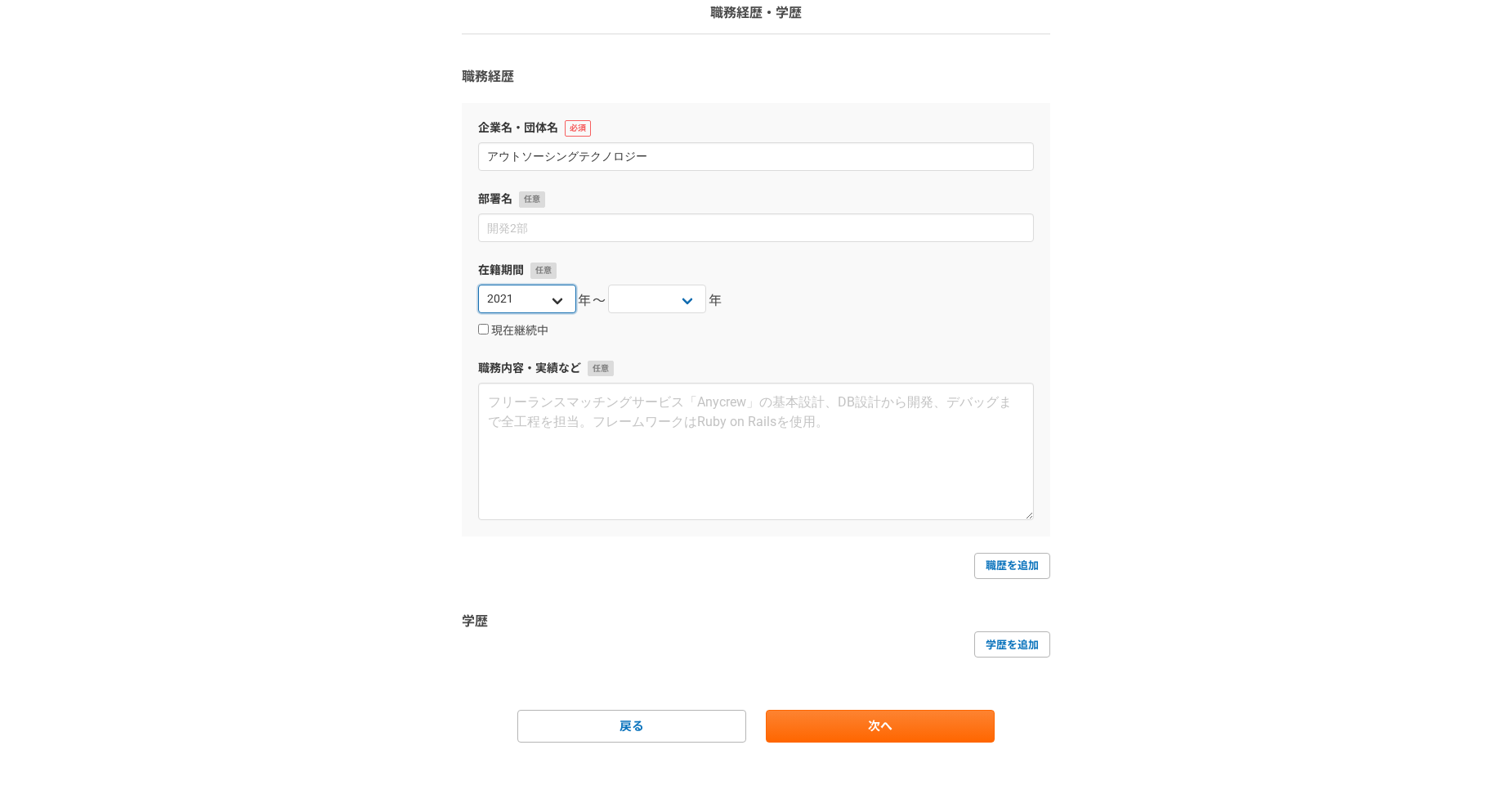
click at [478, 285] on select "[DATE] [DATE] [DATE] [DATE] [DATE] [DATE] [DATE] [DATE] [DATE] [DATE] [DATE] [D…" at bounding box center [527, 299] width 98 height 29
click at [877, 378] on div "職務内容・実績など" at bounding box center [756, 440] width 556 height 160
click at [820, 726] on link "次へ" at bounding box center [880, 726] width 229 height 32
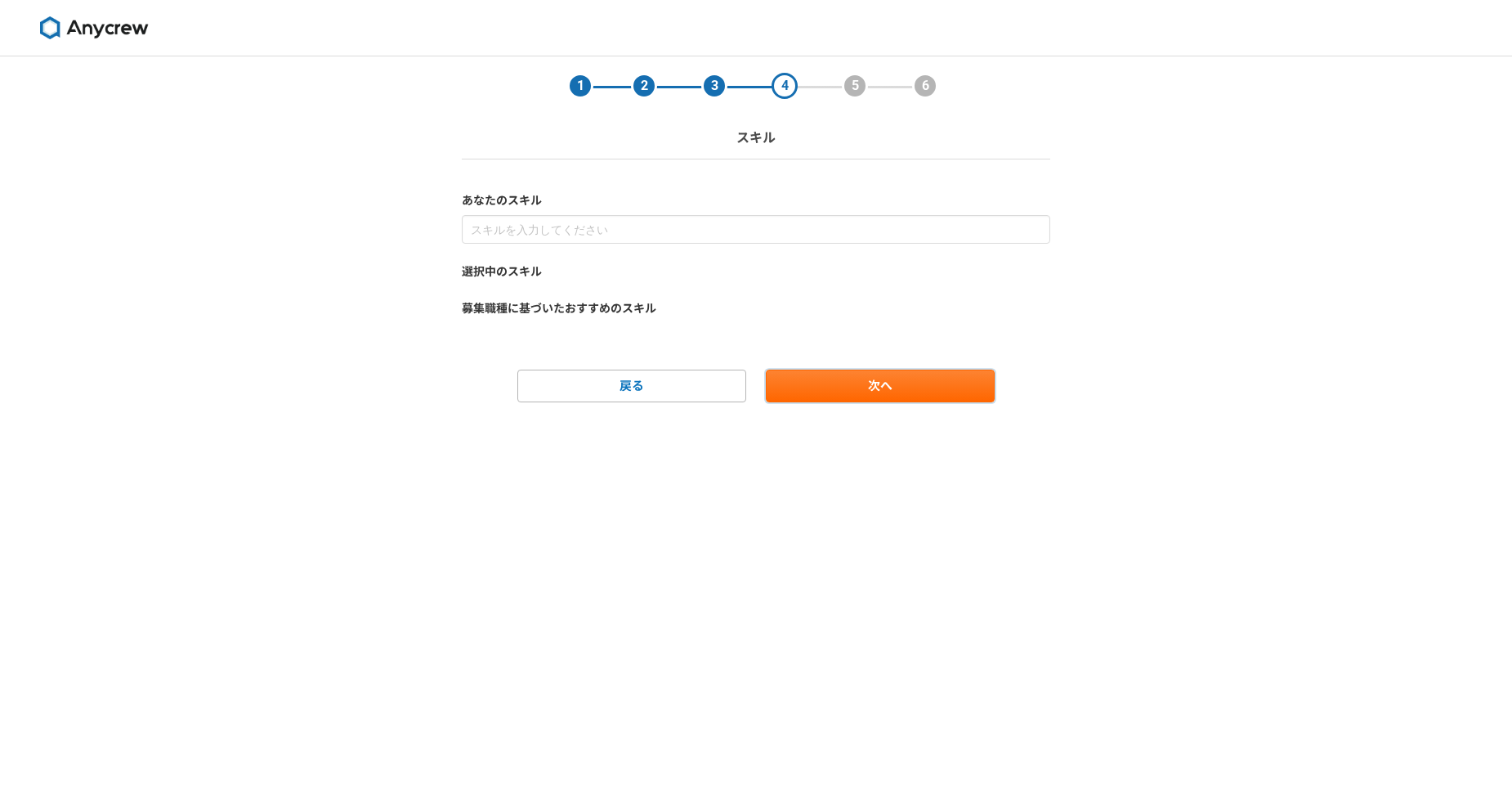
scroll to position [0, 0]
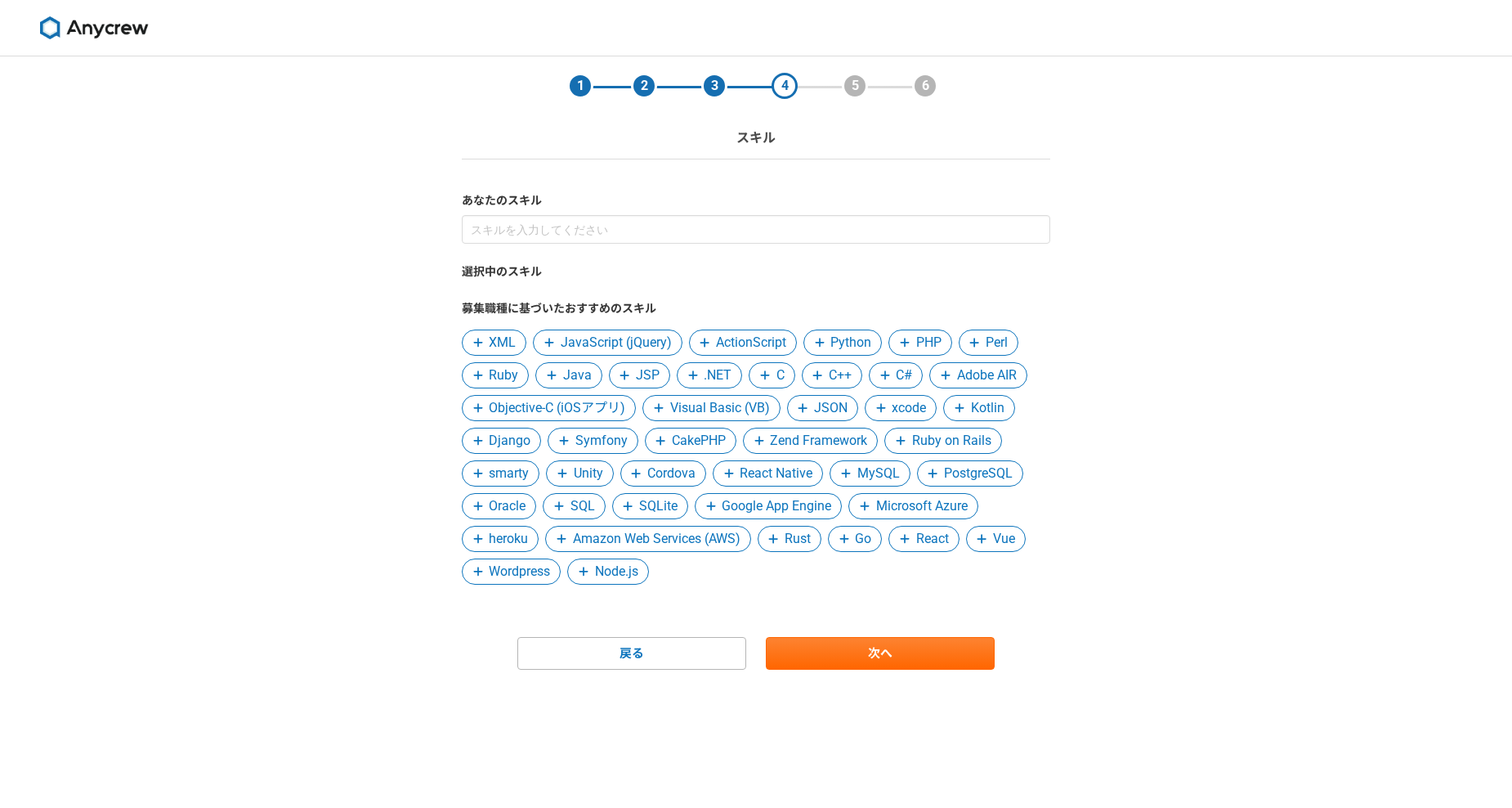
drag, startPoint x: 101, startPoint y: 20, endPoint x: 484, endPoint y: 495, distance: 610.2
click at [484, 495] on span "Oracle" at bounding box center [499, 505] width 74 height 26
